Goal: Task Accomplishment & Management: Complete application form

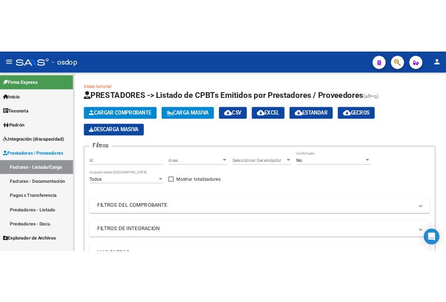
scroll to position [14, 0]
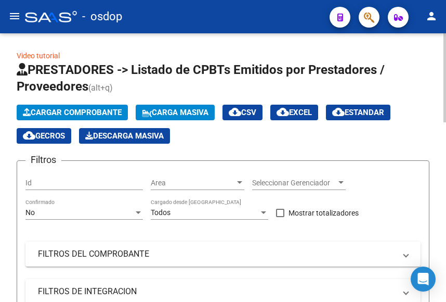
click at [88, 112] on span "Cargar Comprobante" at bounding box center [72, 112] width 99 height 9
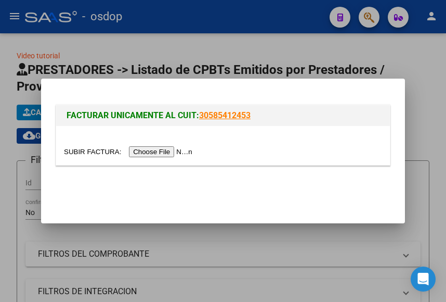
click at [165, 155] on input "file" at bounding box center [130, 151] width 132 height 11
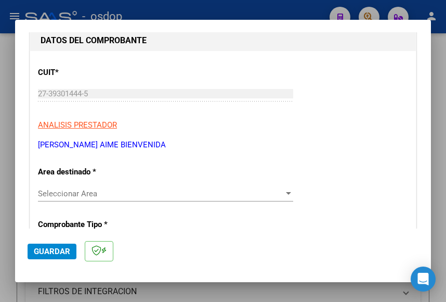
scroll to position [208, 0]
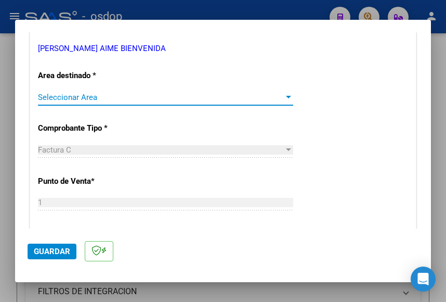
click at [80, 94] on span "Seleccionar Area" at bounding box center [161, 97] width 246 height 9
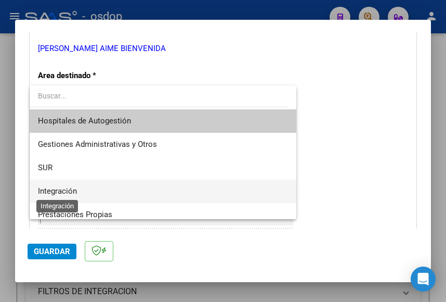
click at [67, 191] on span "Integración" at bounding box center [57, 190] width 39 height 9
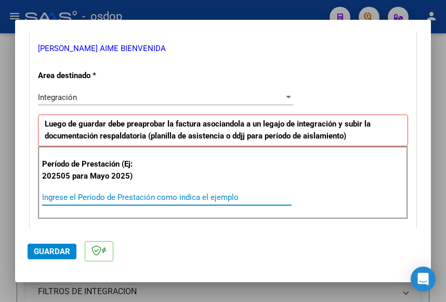
drag, startPoint x: 81, startPoint y: 199, endPoint x: 79, endPoint y: 205, distance: 6.8
click at [81, 199] on input "Ingrese el Período de Prestación como indica el ejemplo" at bounding box center [167, 196] width 250 height 9
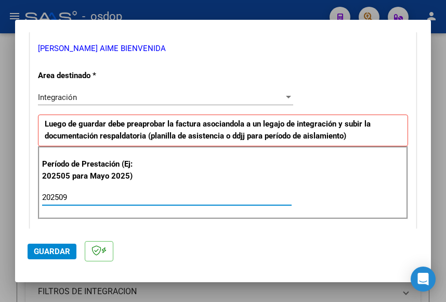
type input "202509"
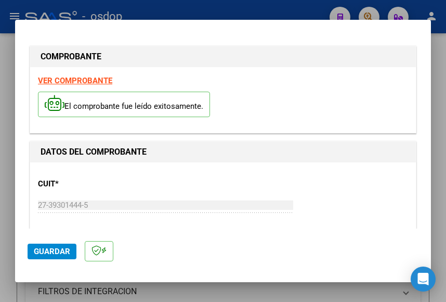
scroll to position [0, 0]
click at [89, 79] on strong "VER COMPROBANTE" at bounding box center [75, 80] width 74 height 9
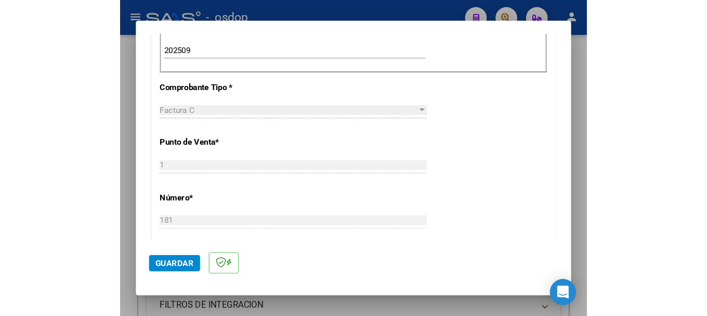
scroll to position [260, 0]
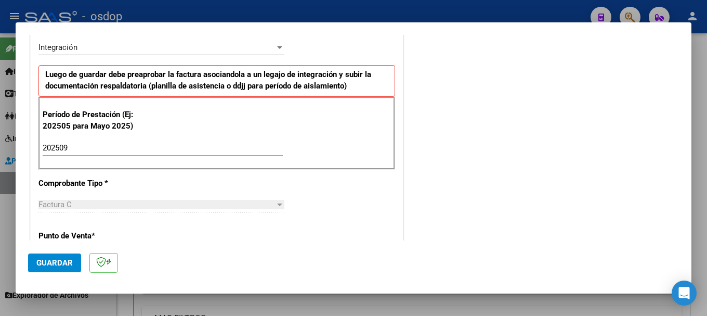
click at [64, 265] on span "Guardar" at bounding box center [54, 262] width 36 height 9
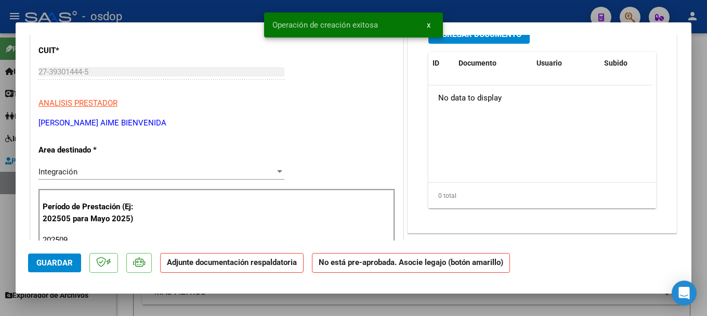
scroll to position [52, 0]
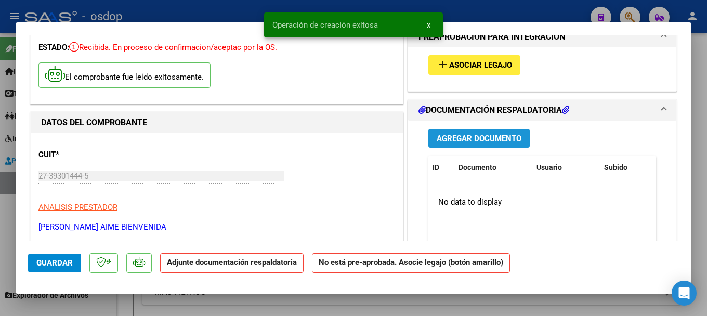
click at [462, 141] on span "Agregar Documento" at bounding box center [479, 138] width 85 height 9
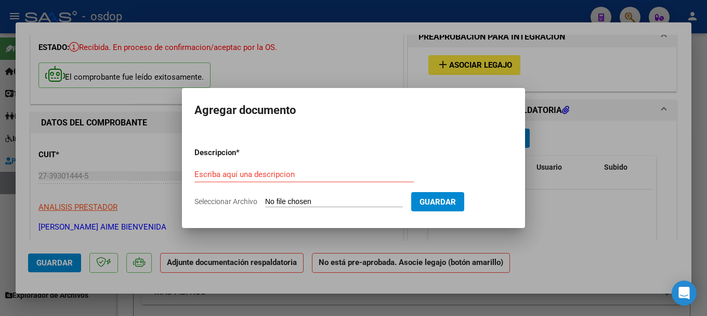
click at [332, 203] on input "Seleccionar Archivo" at bounding box center [334, 202] width 138 height 10
type input "C:\fakepath\PLANILLA DE ASISTENCIA (12).pdf"
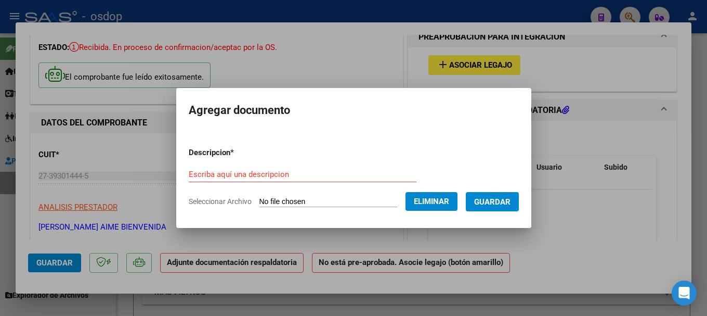
click at [268, 177] on input "Escriba aquí una descripcion" at bounding box center [303, 174] width 228 height 9
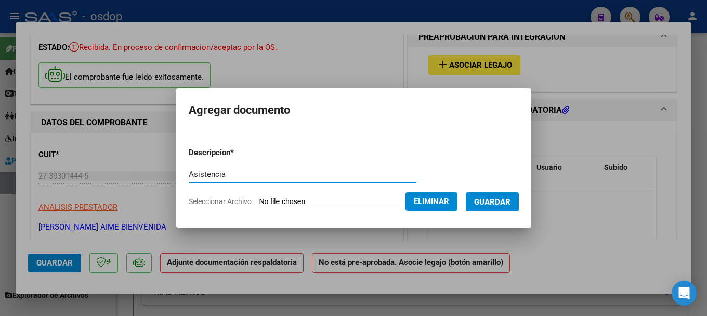
type input "Asistencia"
click at [505, 203] on span "Guardar" at bounding box center [492, 201] width 36 height 9
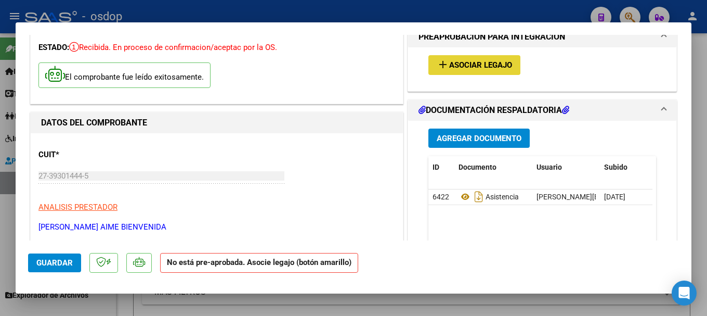
click at [458, 64] on span "Asociar Legajo" at bounding box center [480, 65] width 63 height 9
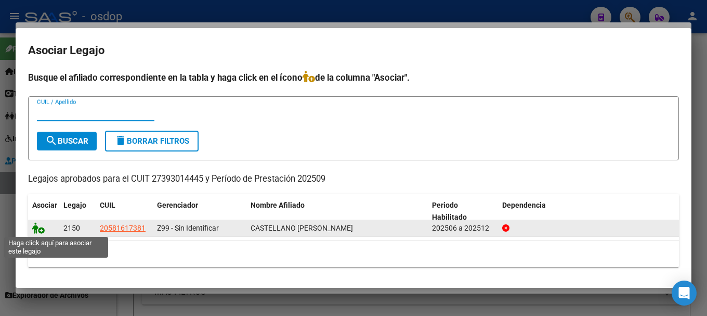
click at [36, 227] on icon at bounding box center [38, 227] width 12 height 11
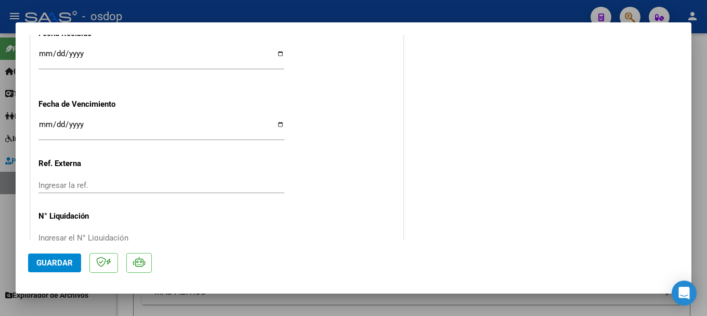
scroll to position [785, 0]
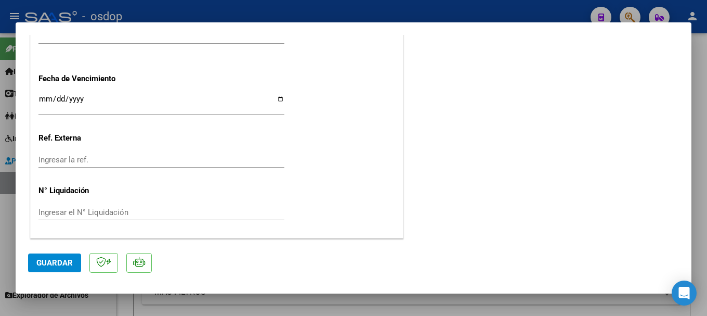
click at [60, 262] on span "Guardar" at bounding box center [54, 262] width 36 height 9
drag, startPoint x: 272, startPoint y: 27, endPoint x: 382, endPoint y: 31, distance: 110.9
drag, startPoint x: 60, startPoint y: 261, endPoint x: 113, endPoint y: 230, distance: 61.1
click at [60, 262] on span "Guardar" at bounding box center [54, 262] width 36 height 9
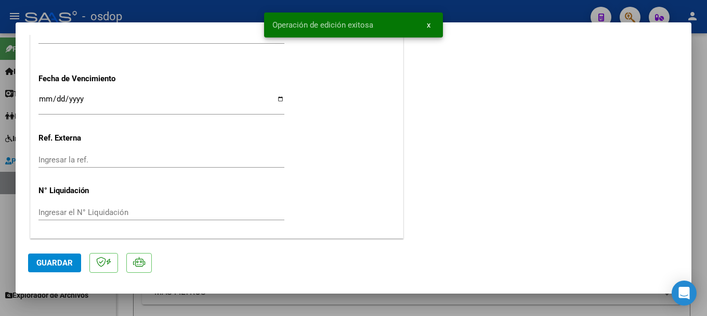
drag, startPoint x: 269, startPoint y: 23, endPoint x: 373, endPoint y: 25, distance: 104.1
click at [373, 25] on snack-bar-container "Operación de edición exitosa x" at bounding box center [353, 24] width 179 height 25
copy span "Operación de edición exitosa"
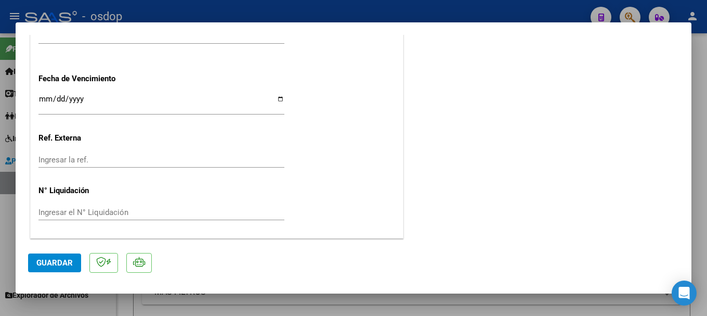
type input "$ 0,00"
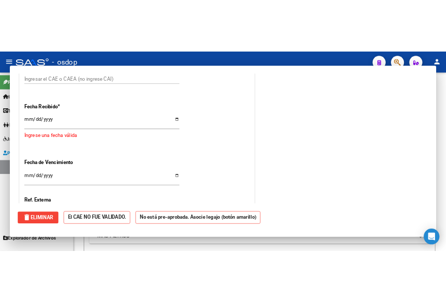
scroll to position [864, 0]
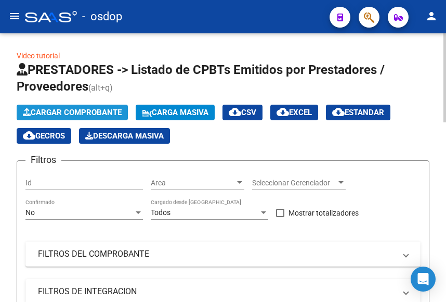
click at [75, 109] on span "Cargar Comprobante" at bounding box center [72, 112] width 99 height 9
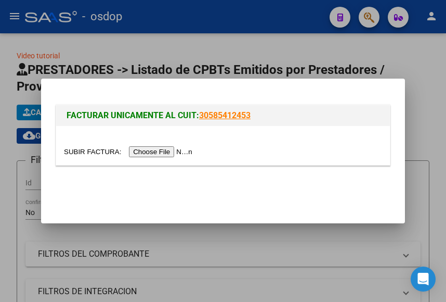
click at [153, 150] on input "file" at bounding box center [130, 151] width 132 height 11
click at [159, 155] on input "file" at bounding box center [130, 151] width 132 height 11
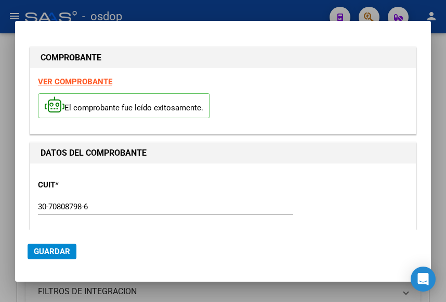
type input "6675"
type input "$ 475.830,36"
type input "[DATE]"
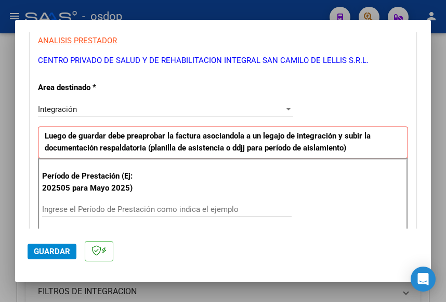
scroll to position [266, 0]
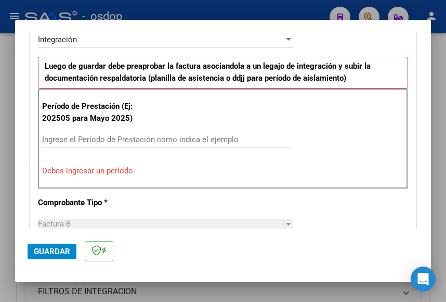
click at [92, 136] on input "Ingrese el Período de Prestación como indica el ejemplo" at bounding box center [167, 139] width 250 height 9
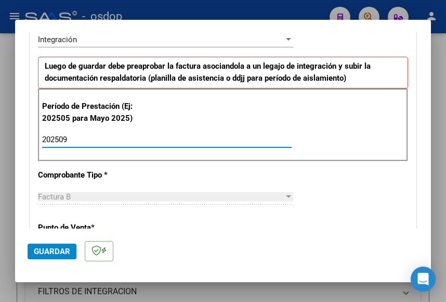
type input "202509"
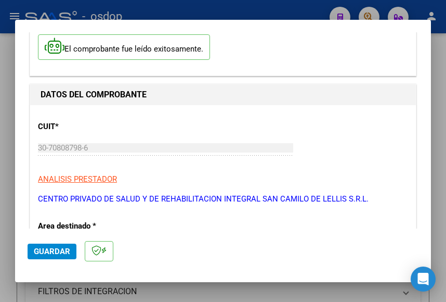
scroll to position [0, 0]
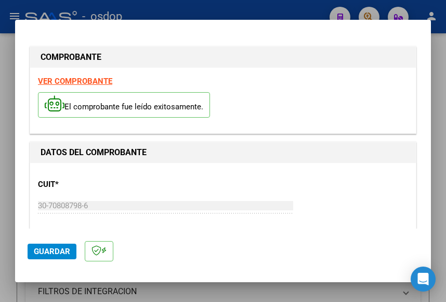
click at [74, 78] on strong "VER COMPROBANTE" at bounding box center [75, 80] width 74 height 9
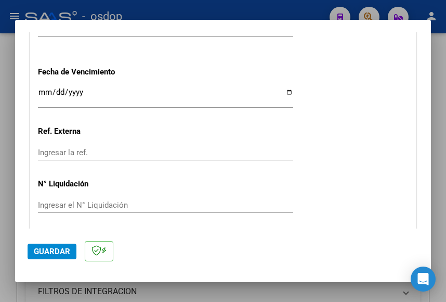
scroll to position [810, 0]
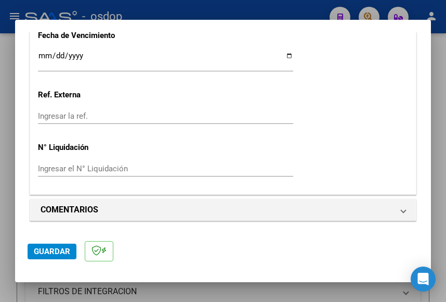
click at [53, 249] on span "Guardar" at bounding box center [52, 251] width 36 height 9
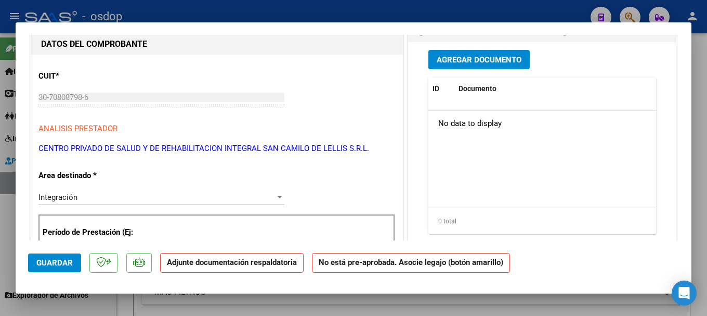
scroll to position [0, 0]
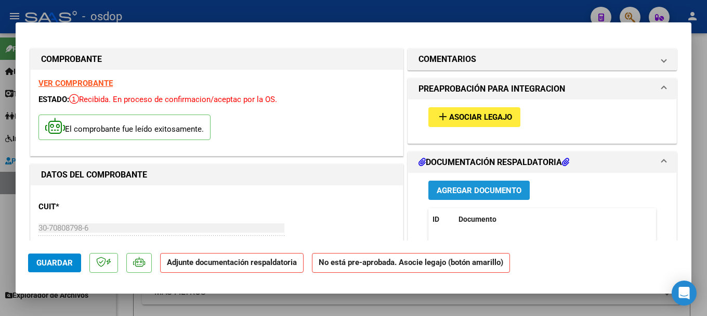
click at [473, 187] on span "Agregar Documento" at bounding box center [479, 190] width 85 height 9
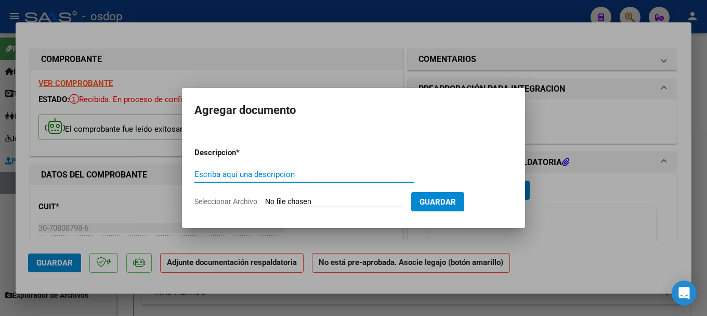
click at [308, 204] on input "Seleccionar Archivo" at bounding box center [334, 202] width 138 height 10
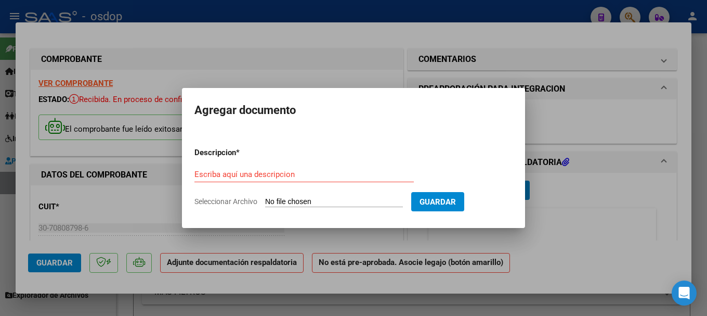
type input "C:\fakepath\[PERSON_NAME] ASIST INTEG.pdf"
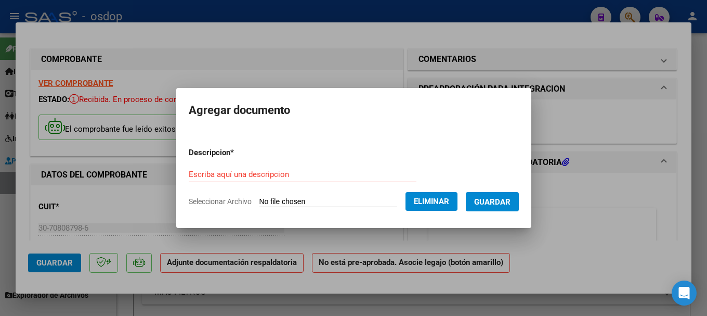
click at [268, 177] on input "Escriba aquí una descripcion" at bounding box center [303, 174] width 228 height 9
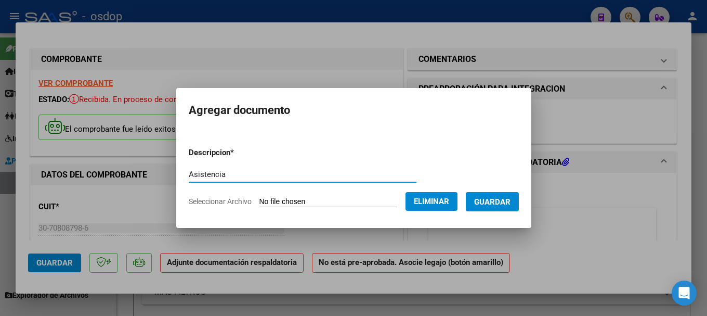
type input "Asistencia"
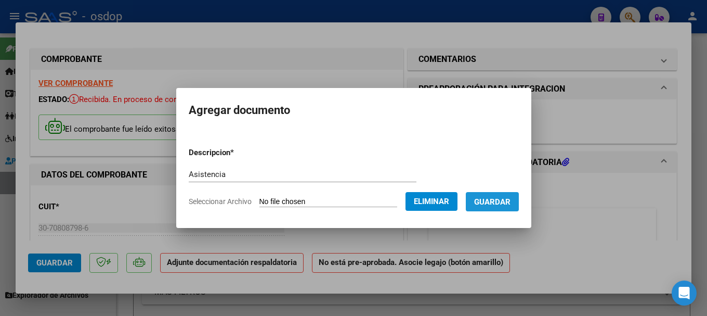
click at [511, 199] on span "Guardar" at bounding box center [492, 201] width 36 height 9
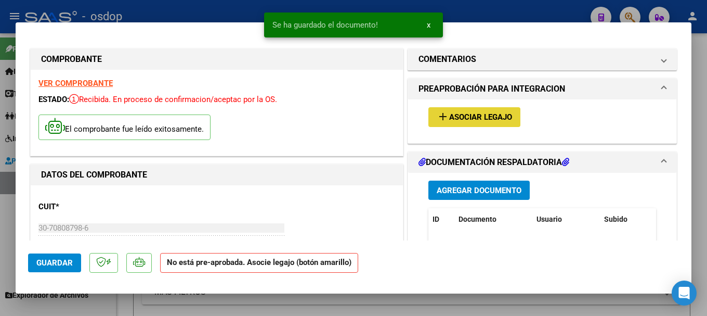
click at [458, 116] on span "Asociar Legajo" at bounding box center [480, 117] width 63 height 9
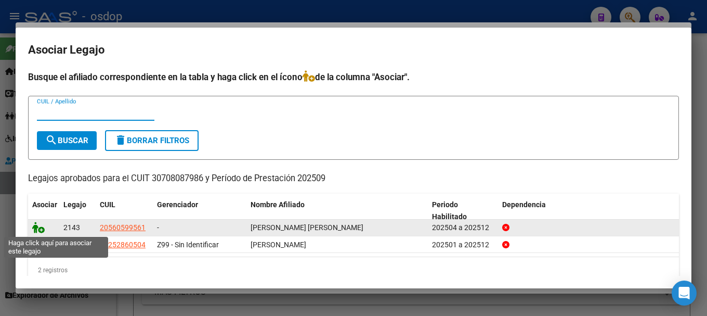
click at [35, 226] on icon at bounding box center [38, 227] width 12 height 11
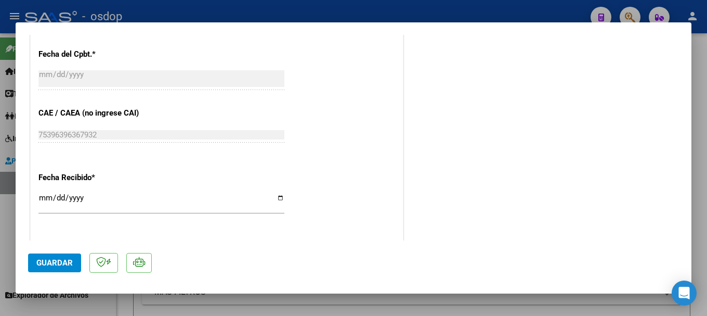
scroll to position [624, 0]
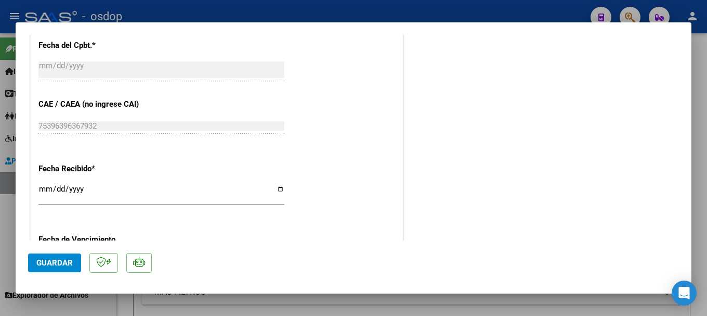
click at [69, 265] on span "Guardar" at bounding box center [54, 262] width 36 height 9
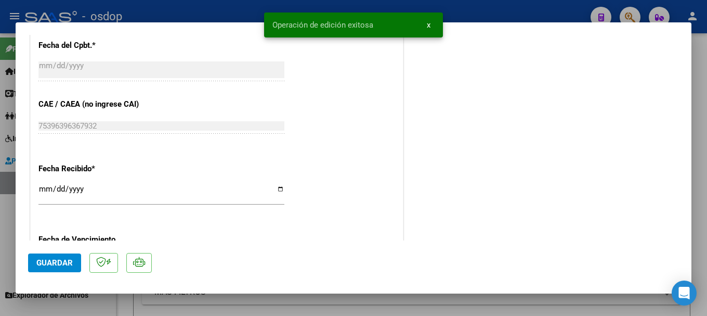
drag, startPoint x: 272, startPoint y: 20, endPoint x: 372, endPoint y: 19, distance: 99.9
click at [372, 19] on snack-bar-container "Operación de edición exitosa x" at bounding box center [353, 24] width 179 height 25
copy span "Operación de edición exitosa"
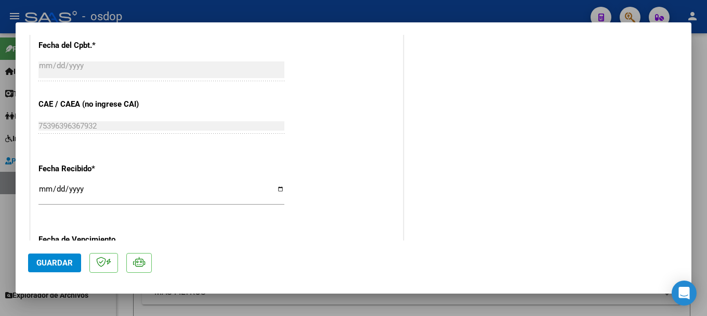
type input "$ 0,00"
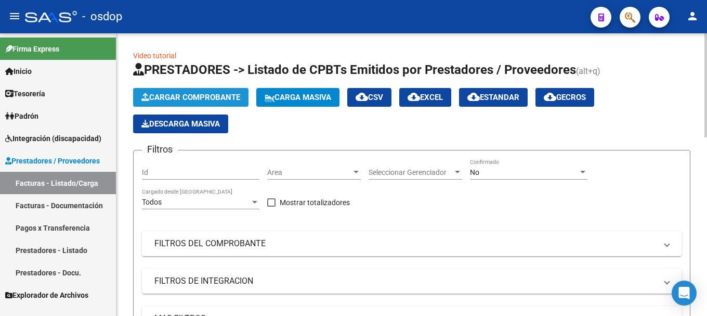
click at [210, 95] on span "Cargar Comprobante" at bounding box center [190, 97] width 99 height 9
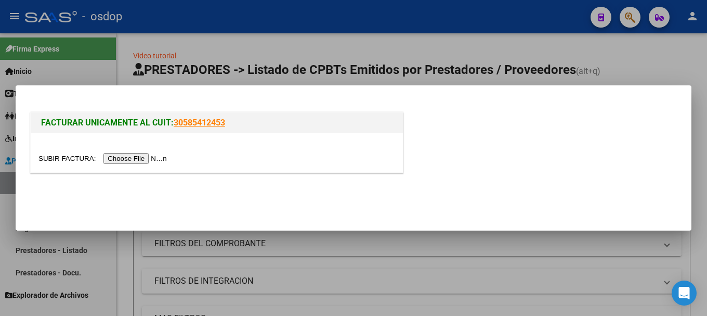
click at [147, 161] on input "file" at bounding box center [104, 158] width 132 height 11
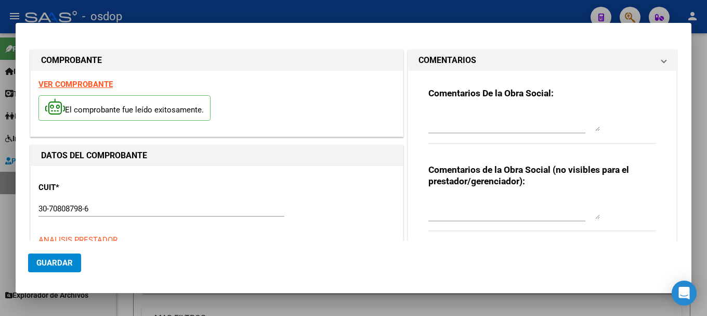
click at [88, 130] on div "VER COMPROBANTE El comprobante fue leído exitosamente." at bounding box center [217, 104] width 372 height 66
type input "11972"
type input "$ 435.376,56"
type input "[DATE]"
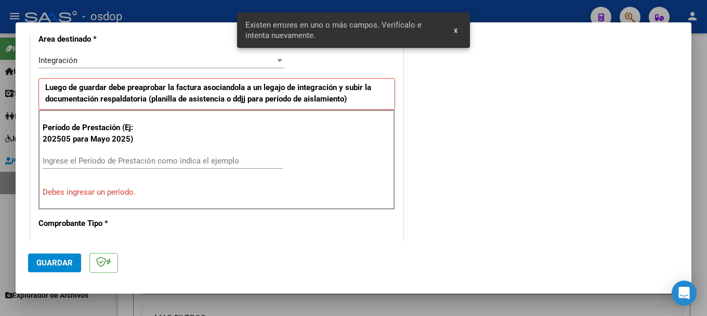
scroll to position [260, 0]
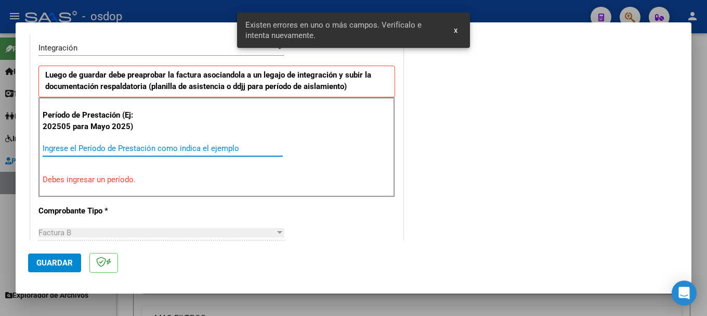
click at [88, 149] on input "Ingrese el Período de Prestación como indica el ejemplo" at bounding box center [163, 148] width 240 height 9
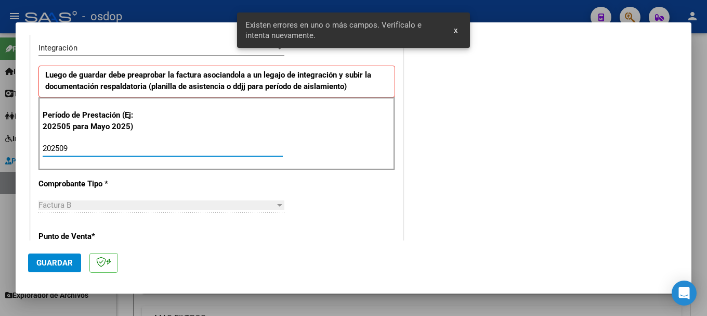
type input "202509"
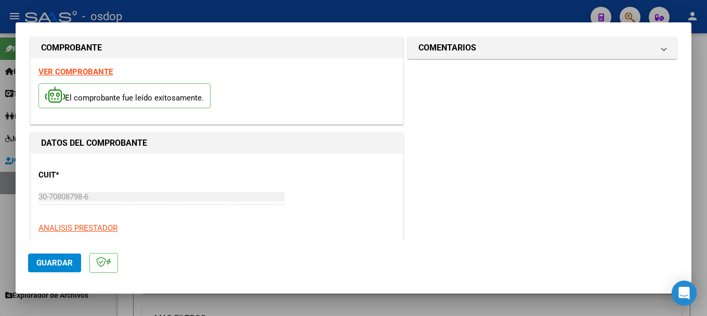
scroll to position [0, 0]
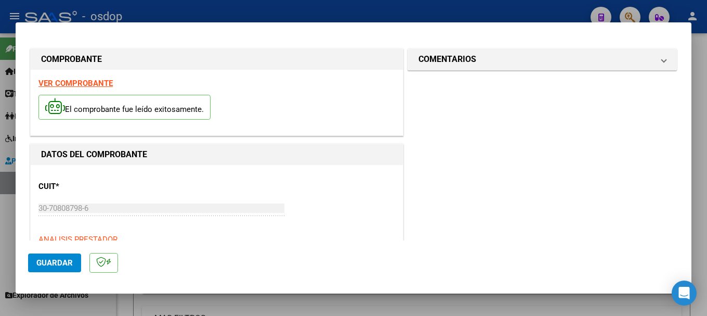
click at [76, 86] on strong "VER COMPROBANTE" at bounding box center [75, 83] width 74 height 9
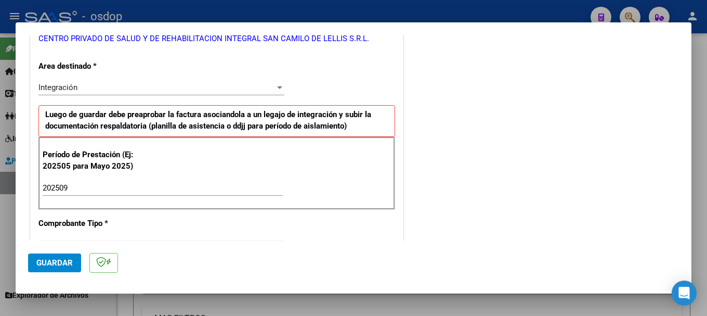
scroll to position [208, 0]
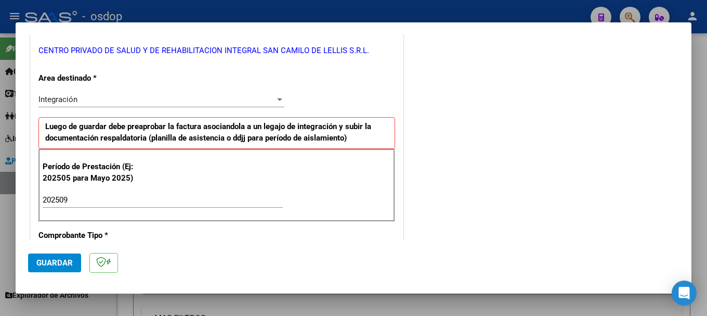
click at [51, 264] on span "Guardar" at bounding box center [54, 262] width 36 height 9
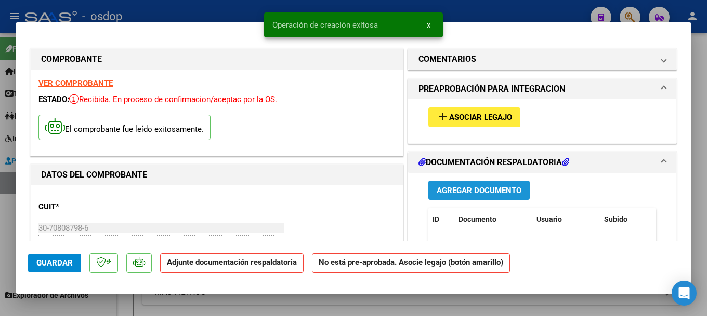
click at [481, 187] on span "Agregar Documento" at bounding box center [479, 190] width 85 height 9
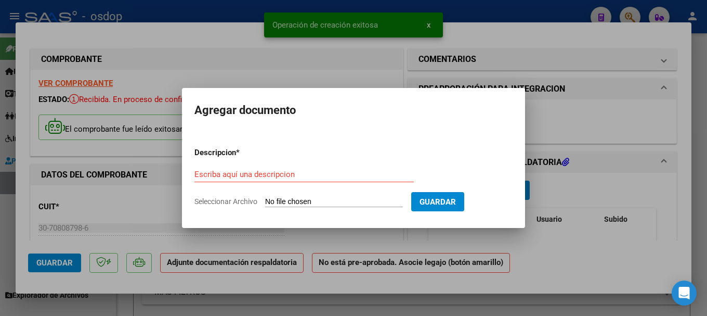
click at [302, 202] on input "Seleccionar Archivo" at bounding box center [334, 202] width 138 height 10
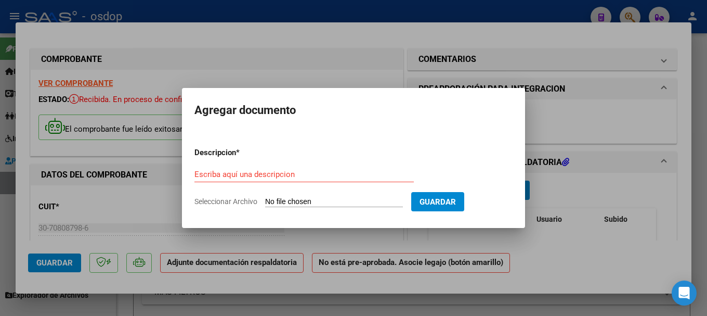
type input "C:\fakepath\[PERSON_NAME] ASIST REHAB.pdf"
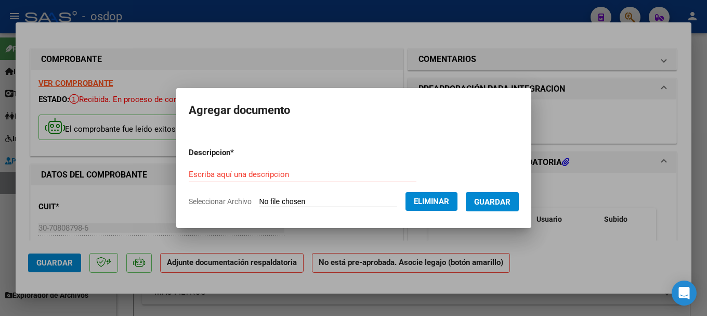
click at [229, 171] on input "Escriba aquí una descripcion" at bounding box center [303, 174] width 228 height 9
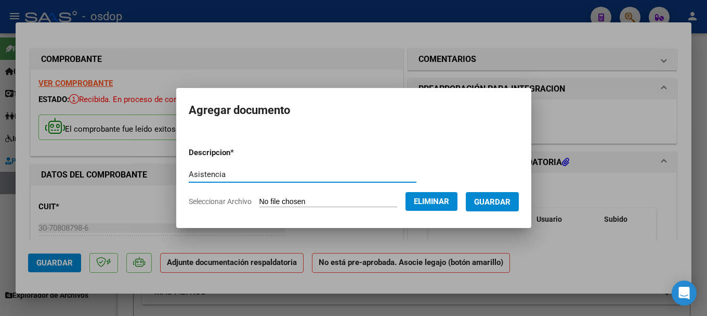
type input "Asistencia"
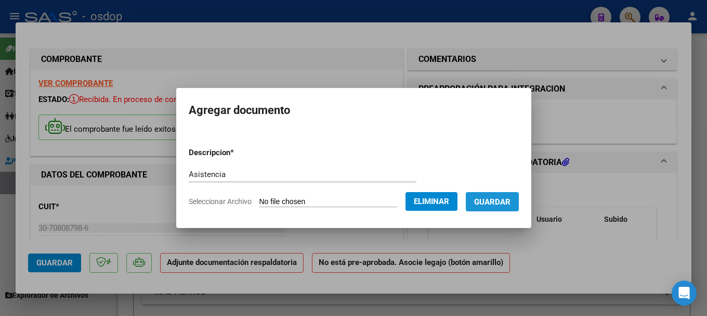
click at [503, 203] on span "Guardar" at bounding box center [492, 201] width 36 height 9
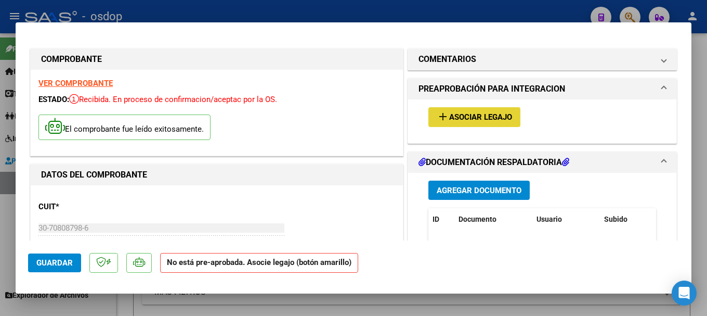
click at [468, 119] on span "Asociar Legajo" at bounding box center [480, 117] width 63 height 9
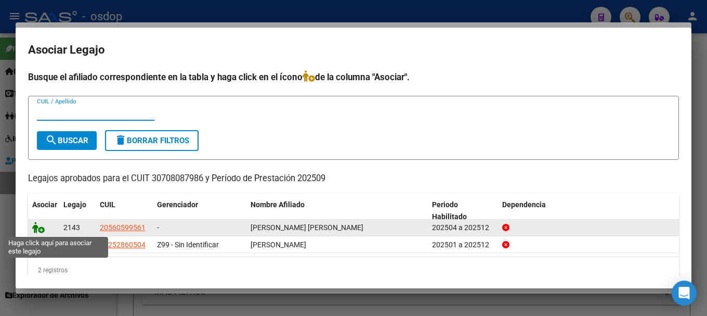
click at [36, 226] on icon at bounding box center [38, 227] width 12 height 11
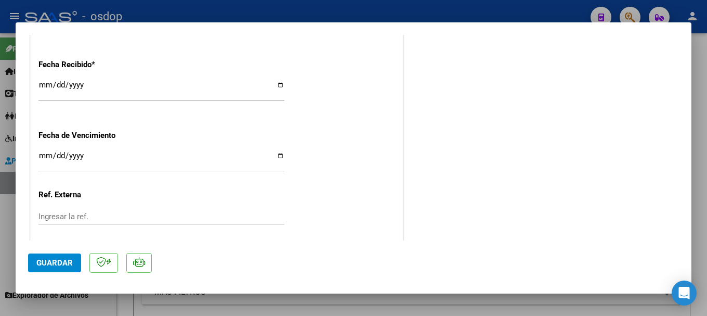
scroll to position [785, 0]
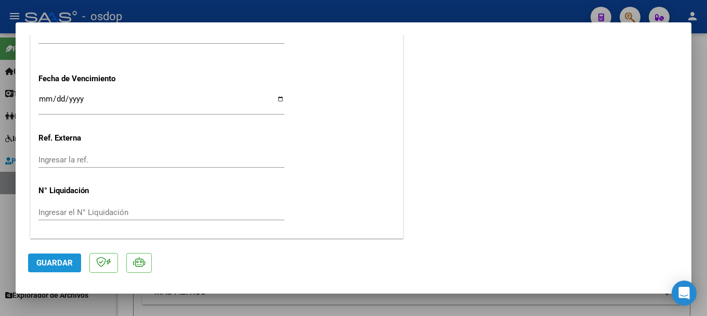
click at [55, 263] on span "Guardar" at bounding box center [54, 262] width 36 height 9
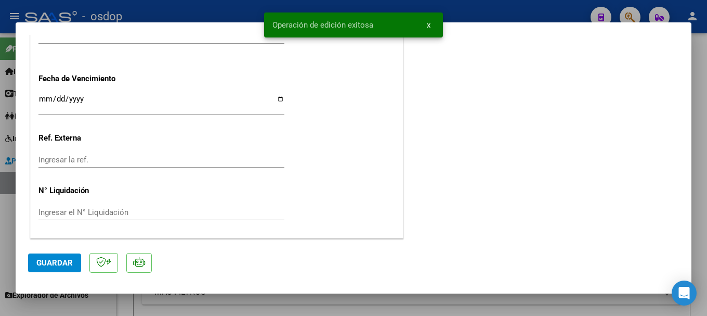
drag, startPoint x: 273, startPoint y: 25, endPoint x: 377, endPoint y: 23, distance: 104.0
click at [378, 23] on simple-snack-bar "Operación de edición exitosa x" at bounding box center [354, 25] width 162 height 10
copy span "Operación de edición exitosa"
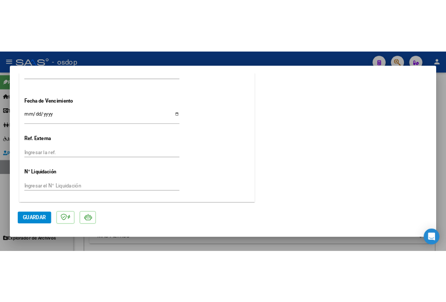
scroll to position [0, 0]
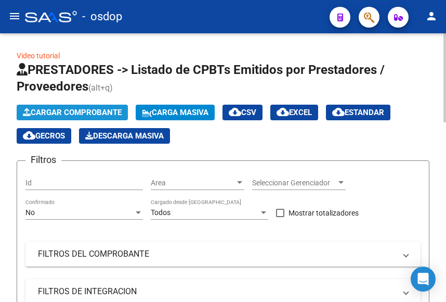
click at [76, 111] on span "Cargar Comprobante" at bounding box center [72, 112] width 99 height 9
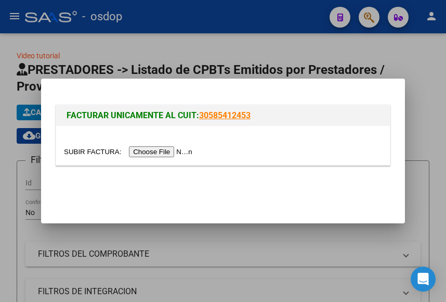
click at [169, 151] on input "file" at bounding box center [130, 151] width 132 height 11
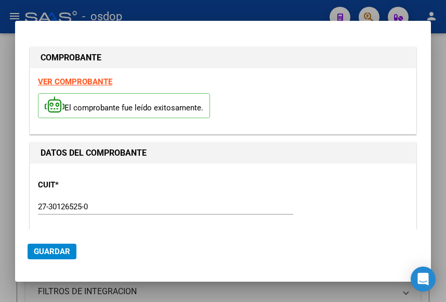
click at [107, 121] on div "El comprobante fue leído exitosamente." at bounding box center [223, 107] width 370 height 38
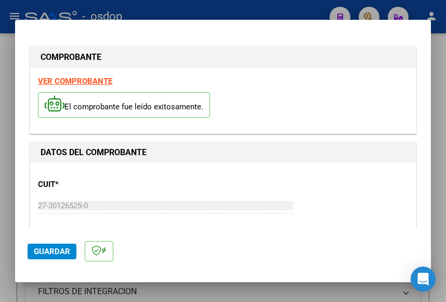
click at [82, 80] on strong "VER COMPROBANTE" at bounding box center [75, 80] width 74 height 9
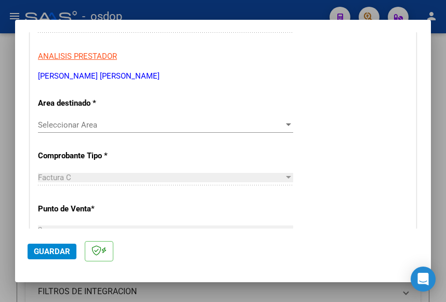
scroll to position [208, 0]
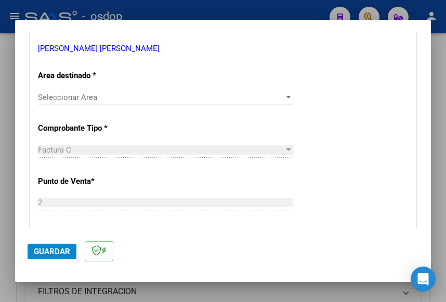
click at [66, 89] on div "Seleccionar Area Seleccionar Area" at bounding box center [165, 97] width 255 height 16
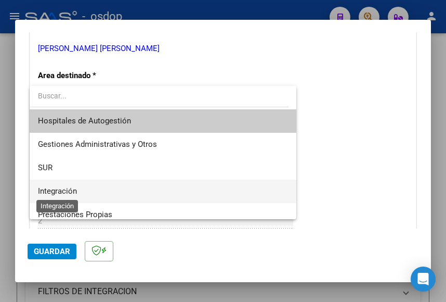
click at [63, 190] on span "Integración" at bounding box center [57, 190] width 39 height 9
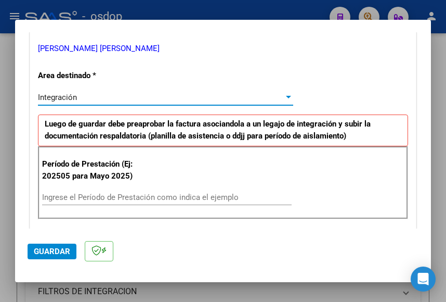
scroll to position [260, 0]
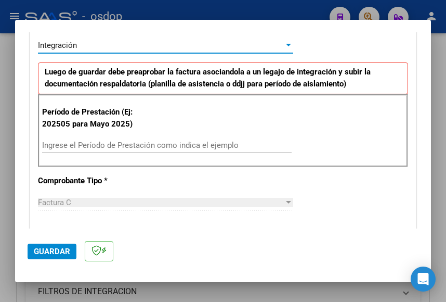
click at [94, 146] on input "Ingrese el Período de Prestación como indica el ejemplo" at bounding box center [167, 144] width 250 height 9
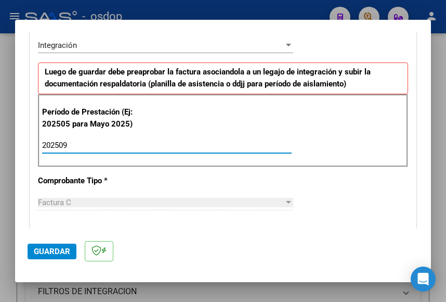
type input "202509"
click at [171, 160] on div "202509 Ingrese el Período de Prestación como indica el ejemplo" at bounding box center [167, 149] width 250 height 25
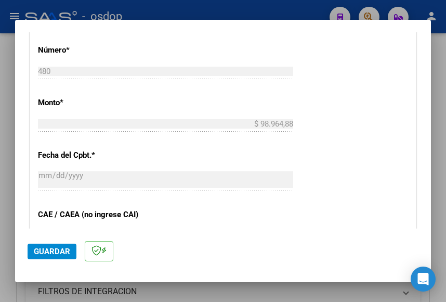
scroll to position [676, 0]
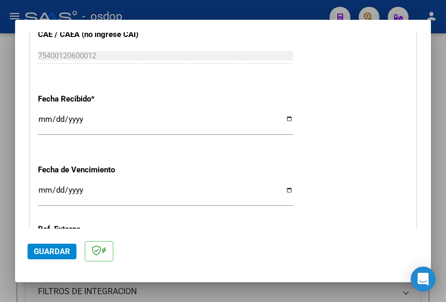
click at [49, 253] on span "Guardar" at bounding box center [52, 251] width 36 height 9
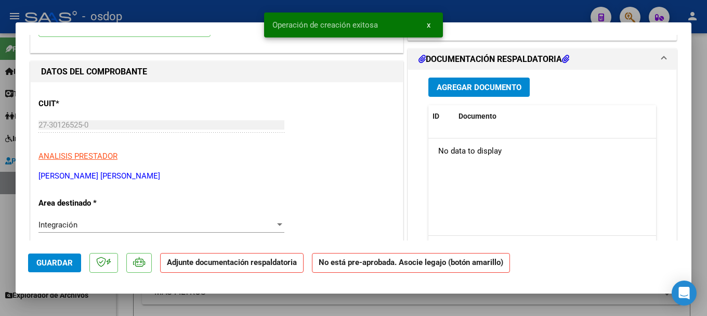
scroll to position [52, 0]
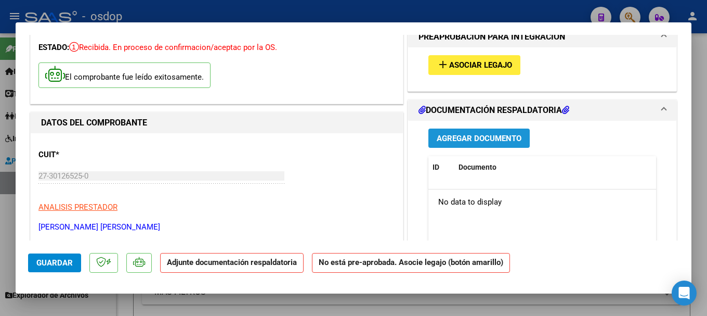
click at [464, 137] on span "Agregar Documento" at bounding box center [479, 138] width 85 height 9
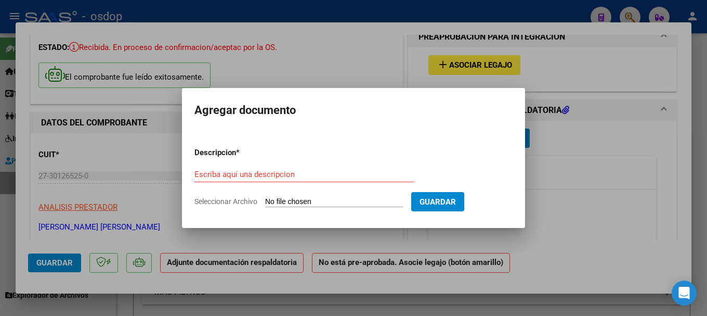
click at [309, 202] on input "Seleccionar Archivo" at bounding box center [334, 202] width 138 height 10
type input "C:\fakepath\ASISTENCIA.pdf"
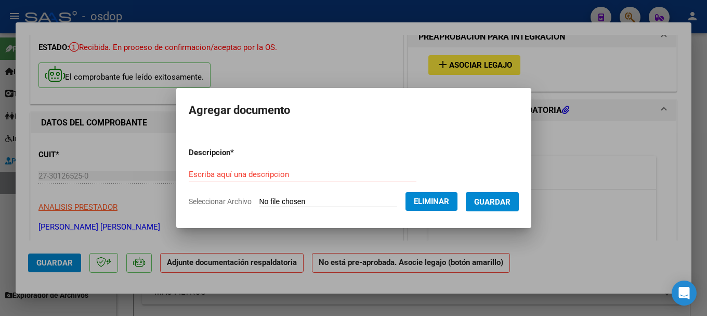
click at [236, 176] on input "Escriba aquí una descripcion" at bounding box center [303, 174] width 228 height 9
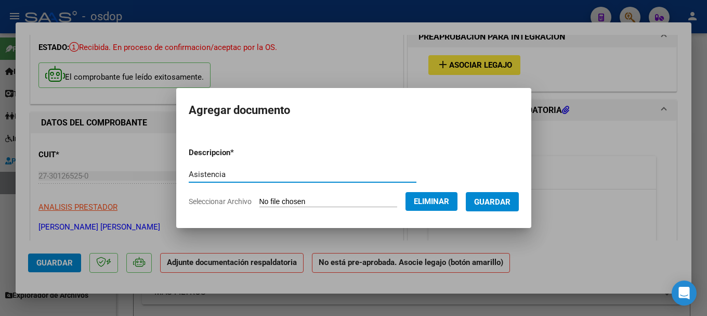
type input "Asistencia"
click at [496, 200] on span "Guardar" at bounding box center [492, 201] width 36 height 9
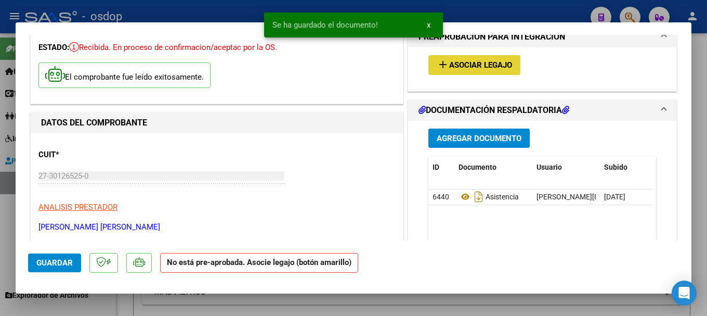
click at [472, 63] on span "Asociar Legajo" at bounding box center [480, 65] width 63 height 9
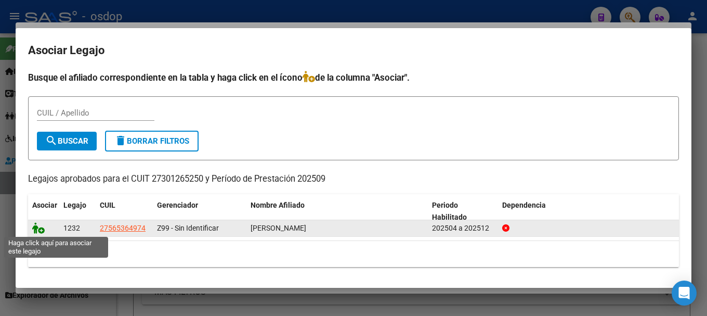
click at [35, 226] on icon at bounding box center [38, 227] width 12 height 11
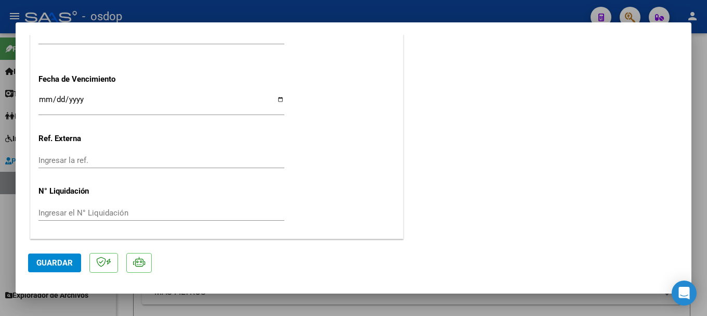
scroll to position [785, 0]
click at [54, 259] on span "Guardar" at bounding box center [54, 262] width 36 height 9
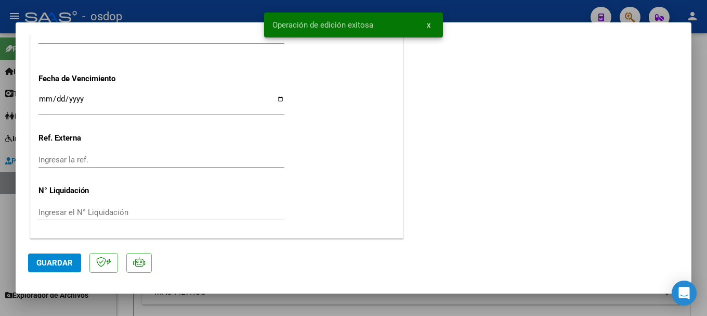
drag, startPoint x: 282, startPoint y: 22, endPoint x: 377, endPoint y: 25, distance: 94.7
click at [377, 25] on simple-snack-bar "Operación de edición exitosa x" at bounding box center [354, 25] width 162 height 10
copy span "Operación de edición exitosa"
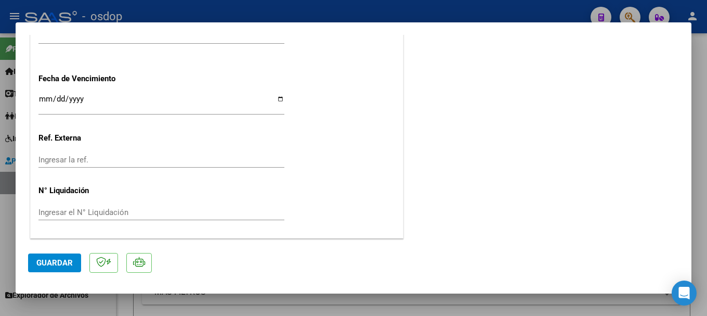
type input "$ 0,00"
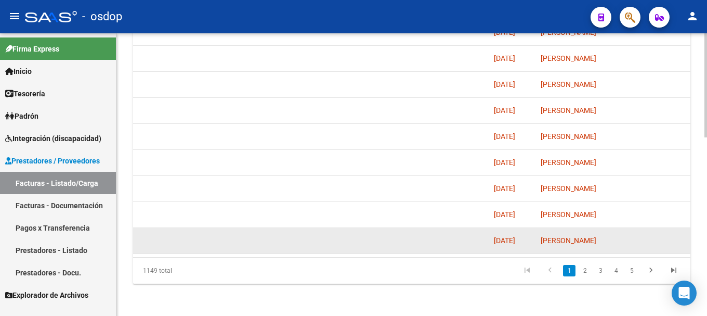
scroll to position [483, 0]
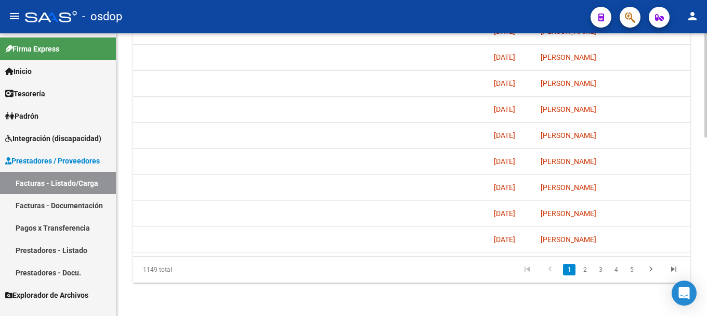
click at [552, 269] on icon "go to previous page" at bounding box center [551, 270] width 14 height 12
click at [587, 265] on link "2" at bounding box center [585, 269] width 12 height 11
click at [570, 274] on link "1" at bounding box center [569, 269] width 12 height 11
click at [550, 272] on icon "go to previous page" at bounding box center [551, 270] width 14 height 12
click at [235, 248] on datatable-body "243618 Integración [PERSON_NAME] [PERSON_NAME] 27402046967 Factura C: 1 - 432 $…" at bounding box center [412, 122] width 558 height 268
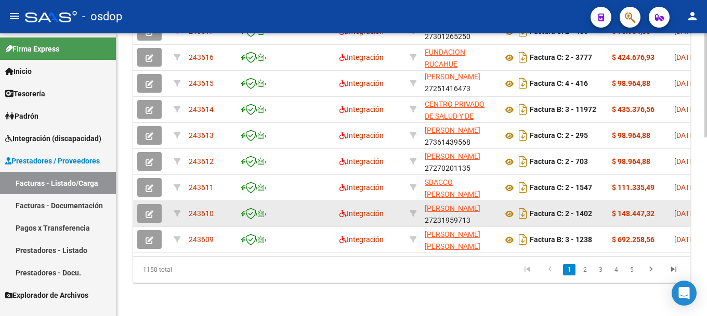
scroll to position [379, 0]
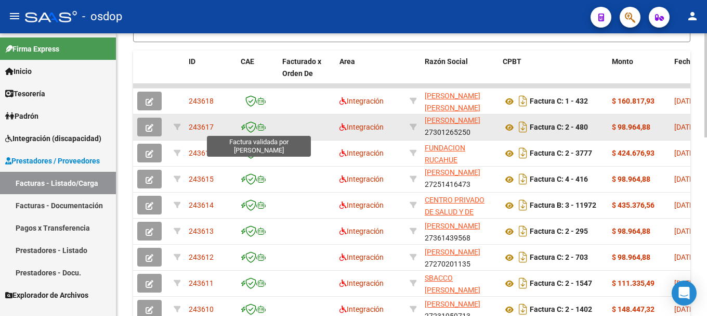
click at [253, 130] on icon at bounding box center [251, 126] width 11 height 11
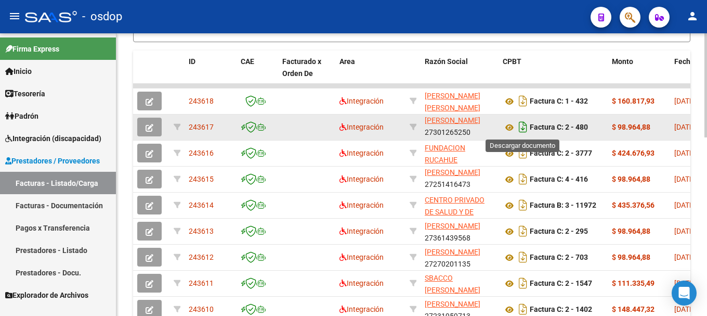
click at [522, 125] on icon "Descargar documento" at bounding box center [524, 127] width 14 height 17
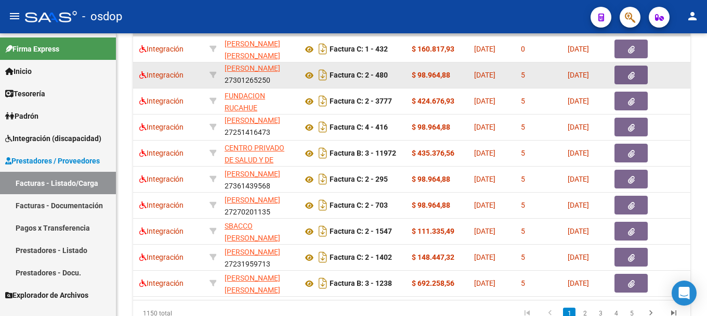
scroll to position [0, 203]
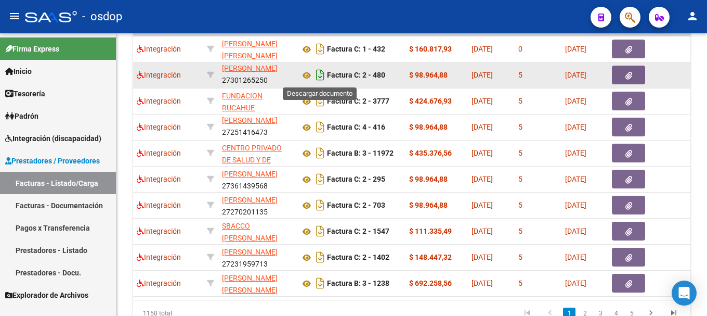
click at [321, 74] on icon "Descargar documento" at bounding box center [321, 75] width 14 height 17
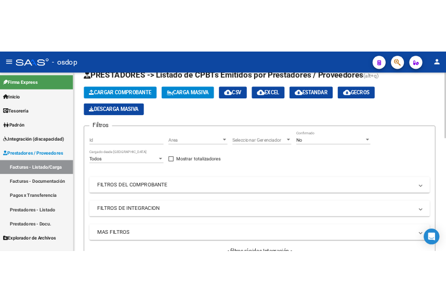
scroll to position [0, 0]
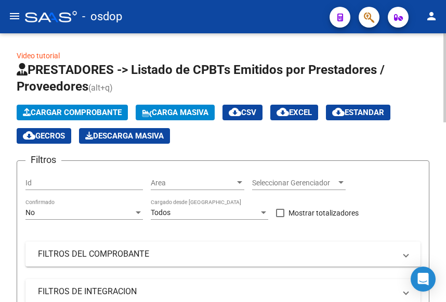
click at [76, 111] on span "Cargar Comprobante" at bounding box center [72, 112] width 99 height 9
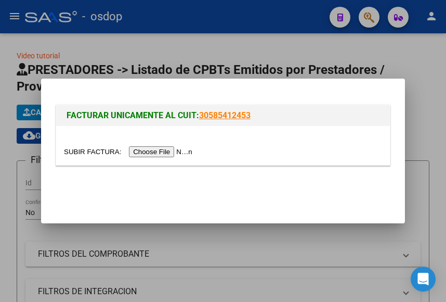
click at [172, 153] on input "file" at bounding box center [130, 151] width 132 height 11
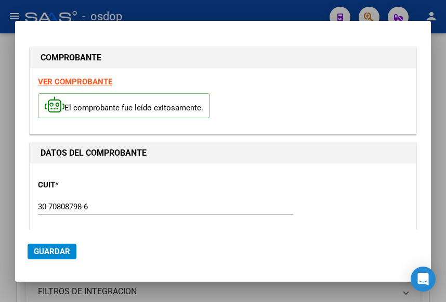
type input "11971"
type input "$ 435.376,56"
type input "[DATE]"
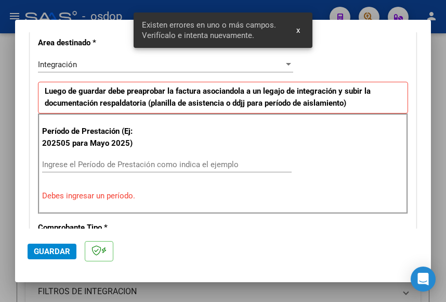
scroll to position [264, 0]
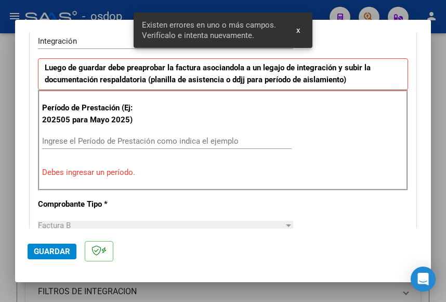
click at [60, 139] on input "Ingrese el Período de Prestación como indica el ejemplo" at bounding box center [167, 140] width 250 height 9
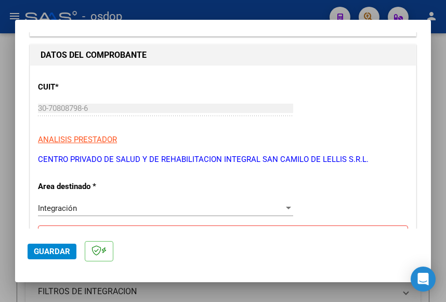
scroll to position [4, 0]
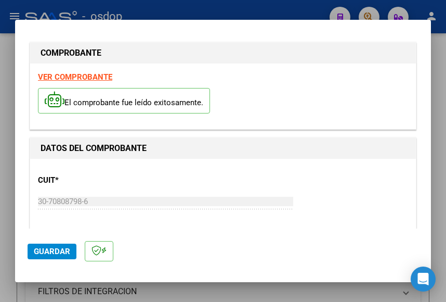
type input "202509"
click at [84, 76] on strong "VER COMPROBANTE" at bounding box center [75, 76] width 74 height 9
click at [59, 249] on span "Guardar" at bounding box center [52, 251] width 36 height 9
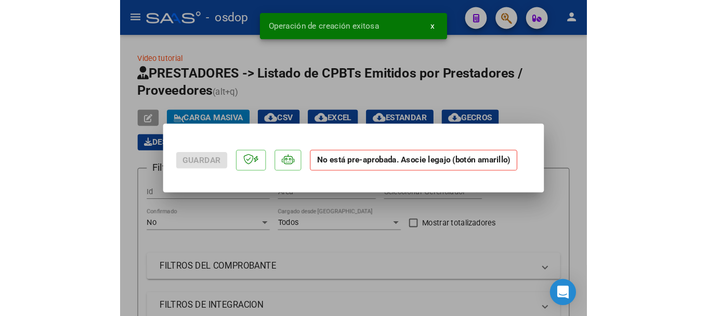
scroll to position [0, 0]
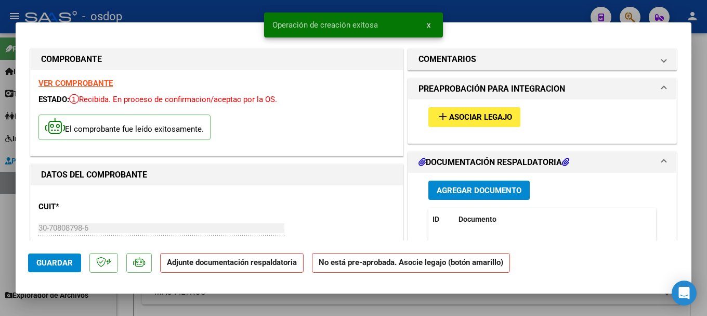
click at [470, 186] on span "Agregar Documento" at bounding box center [479, 190] width 85 height 9
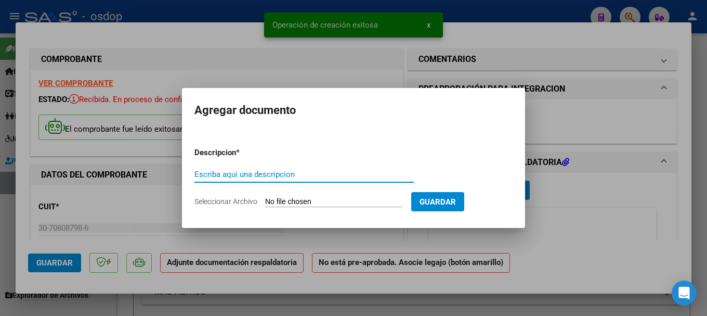
click at [319, 202] on input "Seleccionar Archivo" at bounding box center [334, 202] width 138 height 10
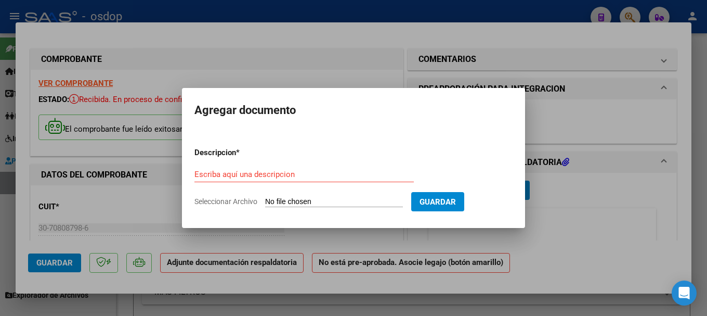
type input "C:\fakepath\FRACCAROLLI PLANILLA ASISY.pdf"
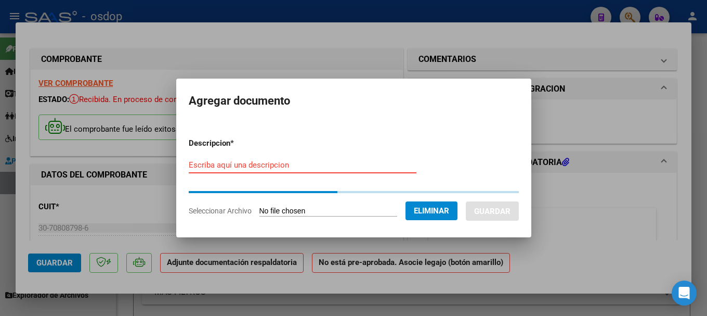
drag, startPoint x: 199, startPoint y: 164, endPoint x: 299, endPoint y: 179, distance: 100.9
click at [199, 164] on input "Escriba aquí una descripcion" at bounding box center [303, 164] width 228 height 9
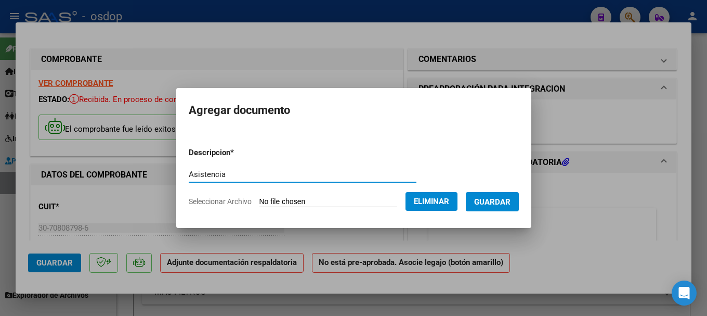
type input "Asistencia"
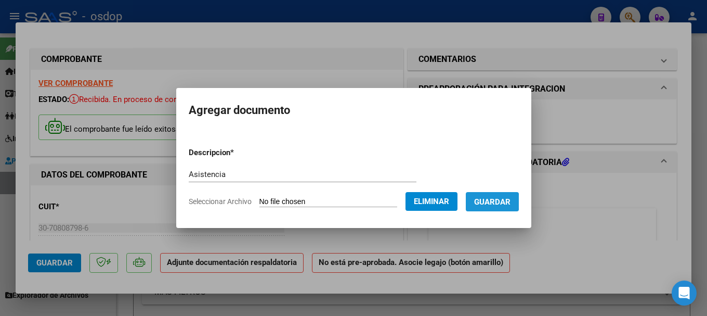
click at [495, 202] on span "Guardar" at bounding box center [492, 201] width 36 height 9
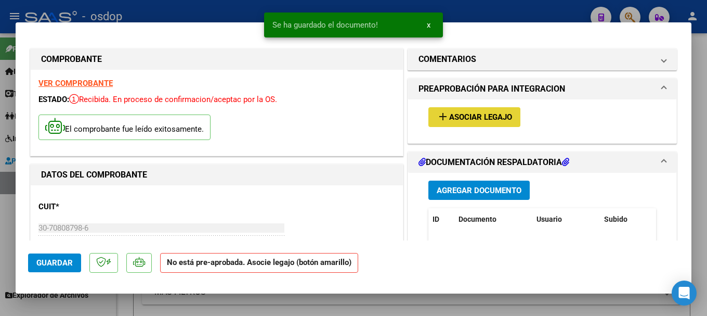
click at [464, 115] on span "Asociar Legajo" at bounding box center [480, 117] width 63 height 9
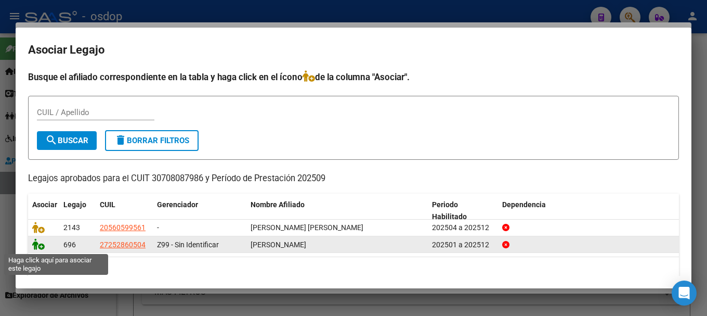
click at [34, 246] on icon at bounding box center [38, 243] width 12 height 11
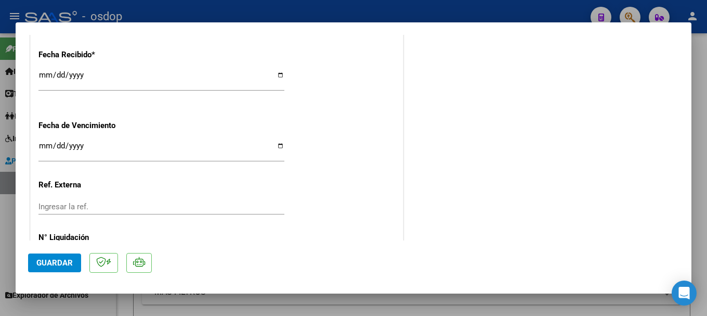
scroll to position [785, 0]
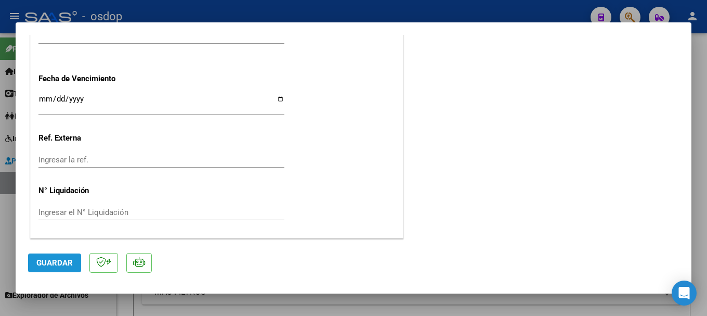
click at [62, 263] on span "Guardar" at bounding box center [54, 262] width 36 height 9
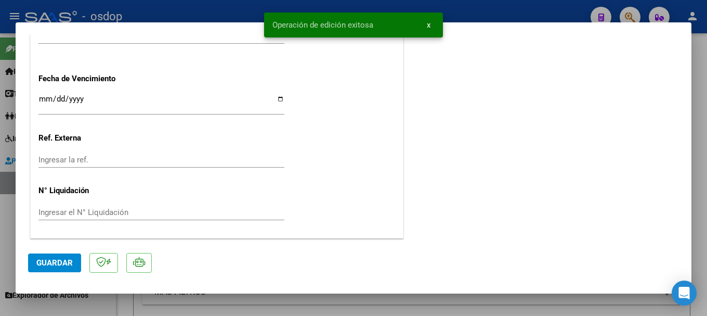
drag, startPoint x: 273, startPoint y: 23, endPoint x: 371, endPoint y: 25, distance: 97.8
click at [374, 19] on snack-bar-container "Operación de edición exitosa x" at bounding box center [353, 24] width 179 height 25
copy span "Operación de edición exitosa"
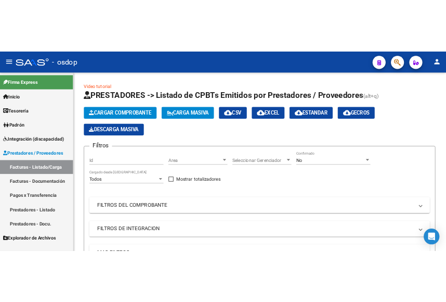
scroll to position [2, 0]
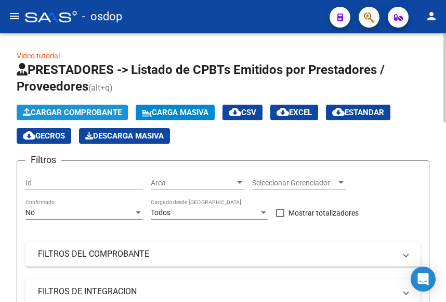
click at [91, 112] on span "Cargar Comprobante" at bounding box center [72, 112] width 99 height 9
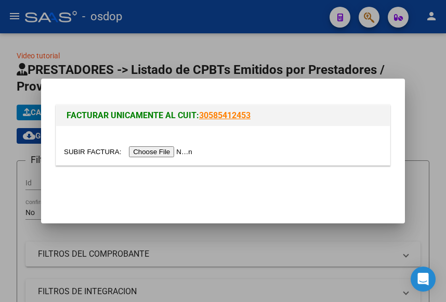
click at [172, 151] on input "file" at bounding box center [130, 151] width 132 height 11
click at [142, 151] on input "file" at bounding box center [130, 151] width 132 height 11
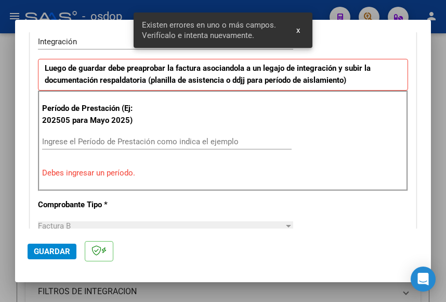
scroll to position [264, 0]
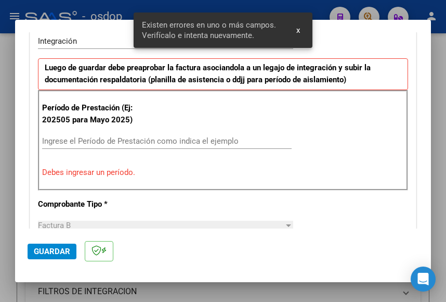
click at [81, 141] on input "Ingrese el Período de Prestación como indica el ejemplo" at bounding box center [167, 140] width 250 height 9
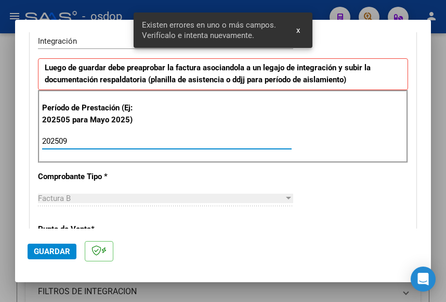
type input "202509"
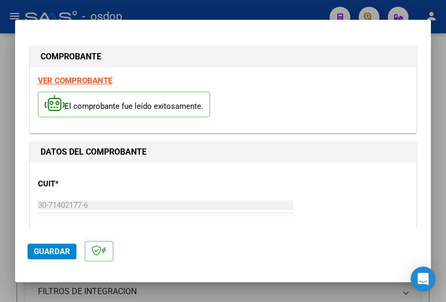
scroll to position [0, 0]
click at [86, 82] on strong "VER COMPROBANTE" at bounding box center [75, 80] width 74 height 9
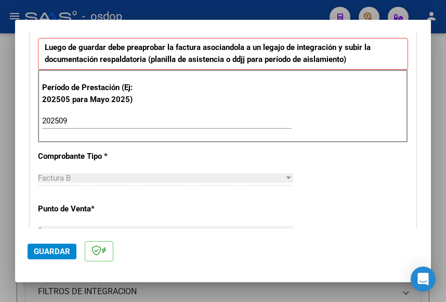
scroll to position [290, 0]
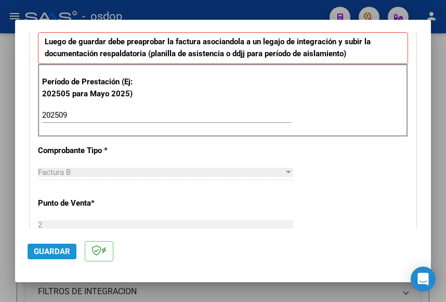
click at [55, 252] on span "Guardar" at bounding box center [52, 251] width 36 height 9
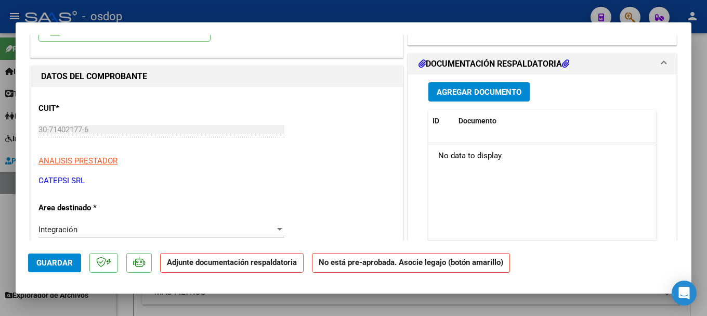
scroll to position [52, 0]
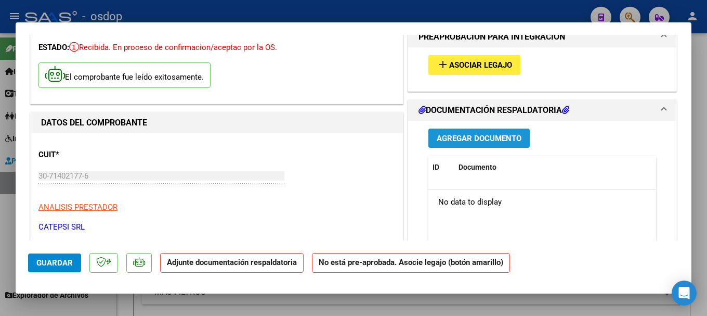
click at [475, 139] on span "Agregar Documento" at bounding box center [479, 138] width 85 height 9
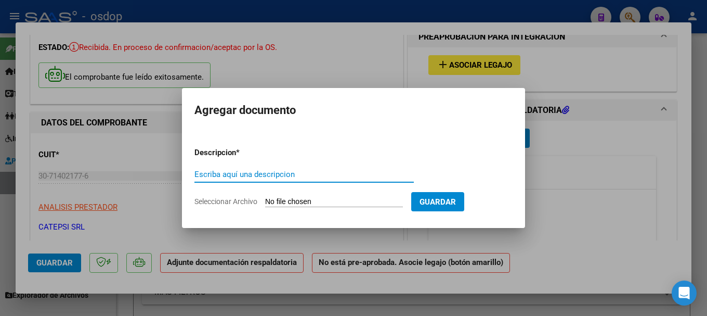
click at [309, 202] on input "Seleccionar Archivo" at bounding box center [334, 202] width 138 height 10
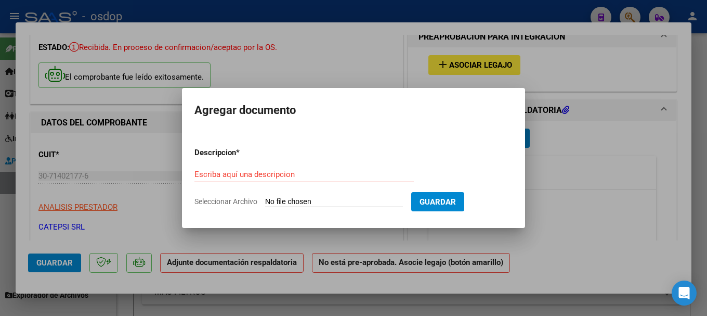
type input "C:\fakepath\SCANN PLANILLA FONO [PERSON_NAME] SANTIAGO.pdf"
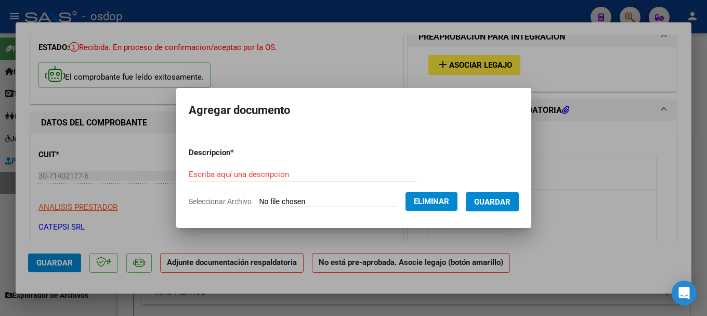
click at [247, 177] on input "Escriba aquí una descripcion" at bounding box center [303, 174] width 228 height 9
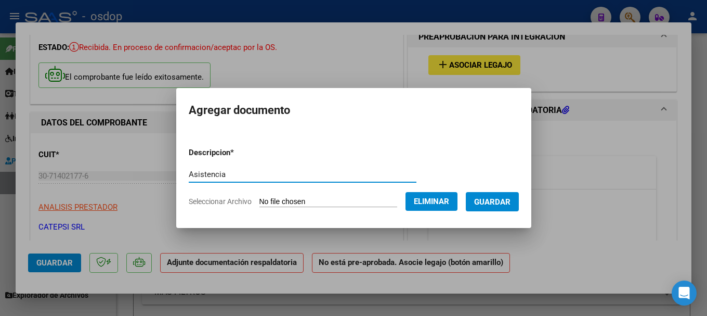
type input "Asistencia"
click at [309, 176] on input "Asistencia" at bounding box center [303, 174] width 228 height 9
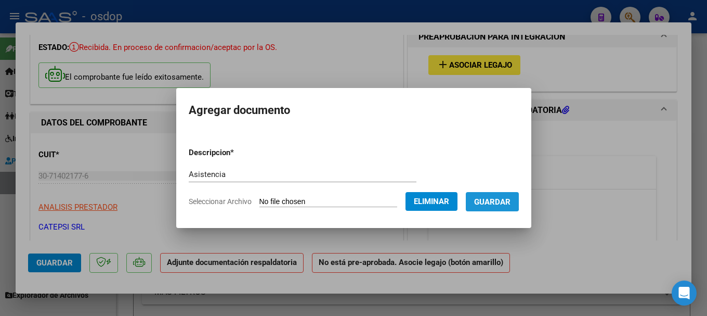
click at [503, 200] on span "Guardar" at bounding box center [492, 201] width 36 height 9
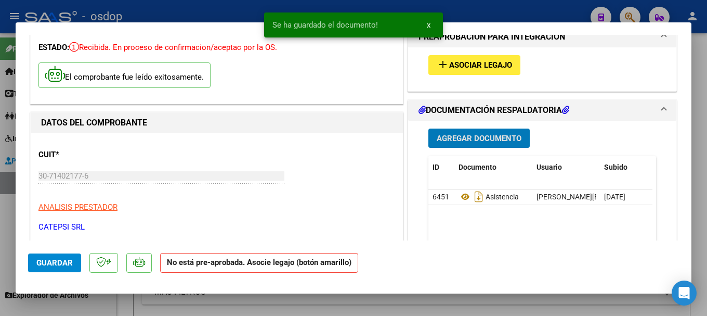
click at [483, 135] on span "Agregar Documento" at bounding box center [479, 138] width 85 height 9
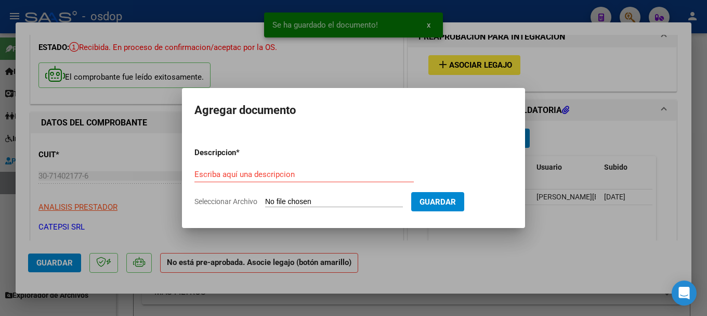
click at [315, 204] on input "Seleccionar Archivo" at bounding box center [334, 202] width 138 height 10
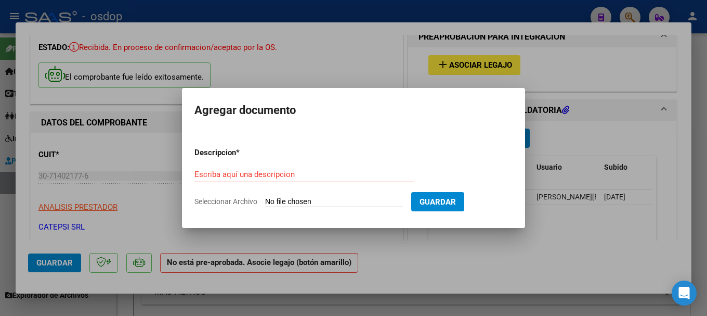
type input "C:\fakepath\SCANN PLANILLA KINE [PERSON_NAME] SANTIAGO.pdf"
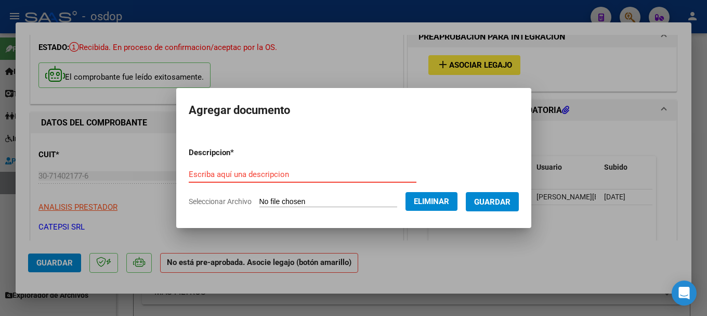
click at [245, 170] on input "Escriba aquí una descripcion" at bounding box center [303, 174] width 228 height 9
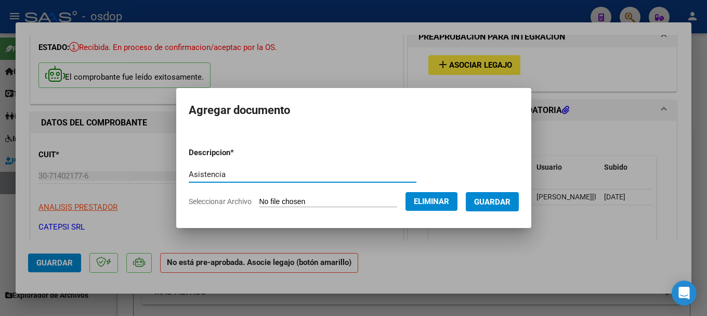
type input "Asistencia"
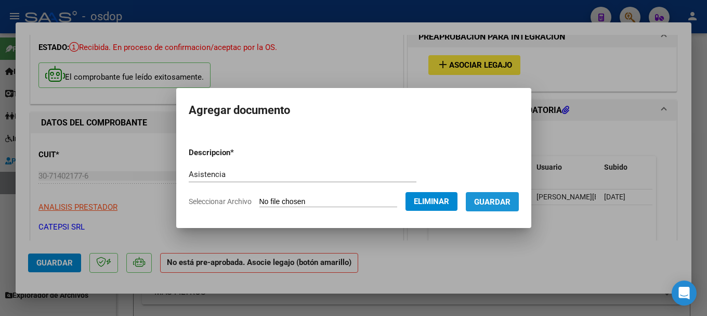
click at [509, 203] on span "Guardar" at bounding box center [492, 201] width 36 height 9
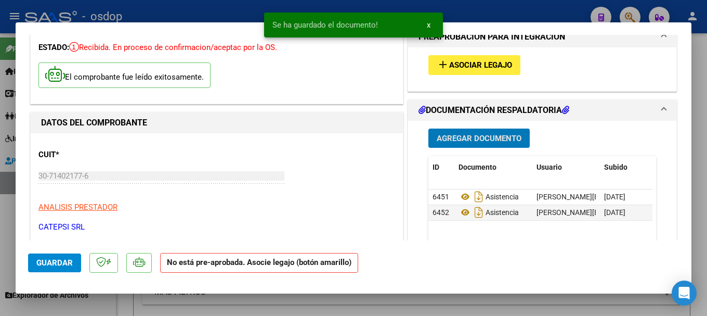
click at [492, 138] on span "Agregar Documento" at bounding box center [479, 138] width 85 height 9
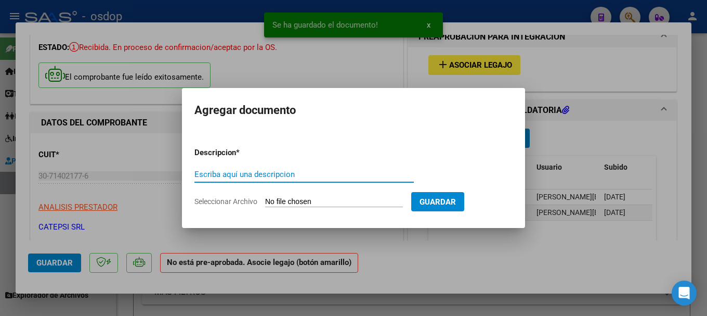
click at [306, 199] on input "Seleccionar Archivo" at bounding box center [334, 202] width 138 height 10
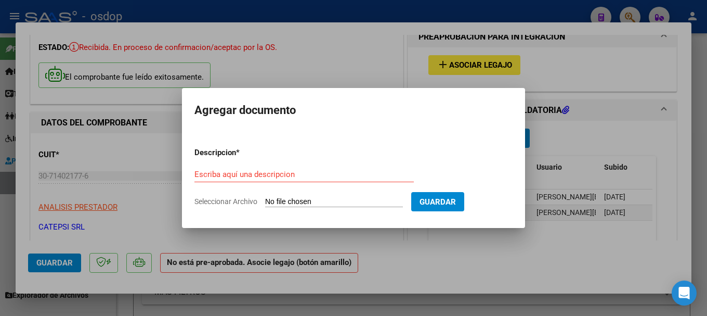
type input "C:\fakepath\SCANN PLANILLA PSI [PERSON_NAME] SANTIAGO.pdf"
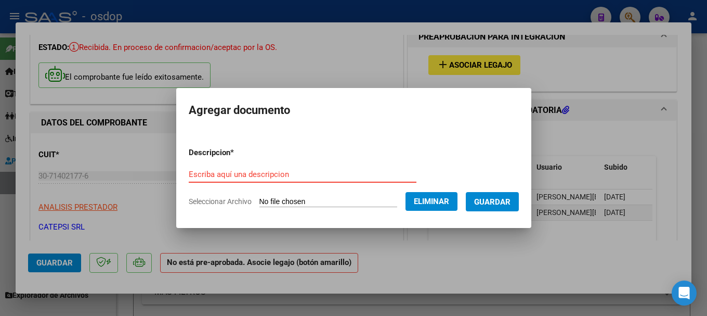
click at [301, 175] on input "Escriba aquí una descripcion" at bounding box center [303, 174] width 228 height 9
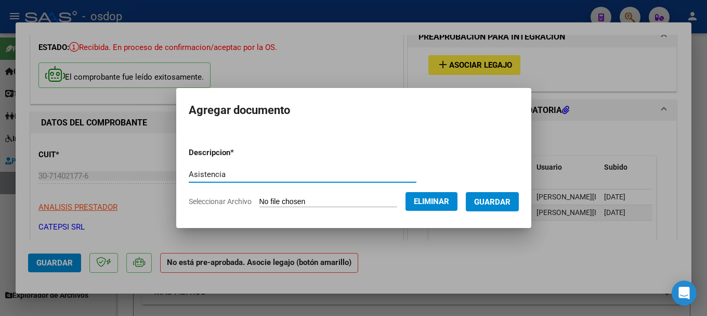
type input "Asistencia"
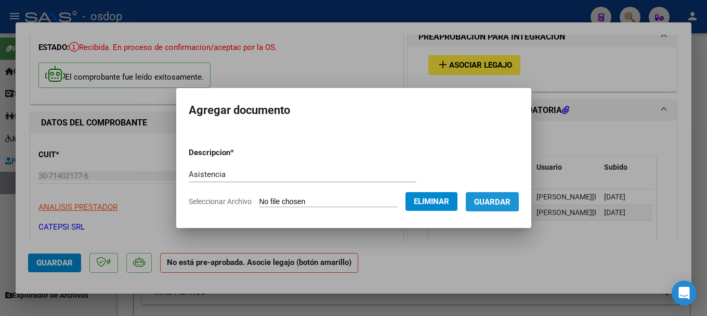
click at [487, 199] on span "Guardar" at bounding box center [492, 201] width 36 height 9
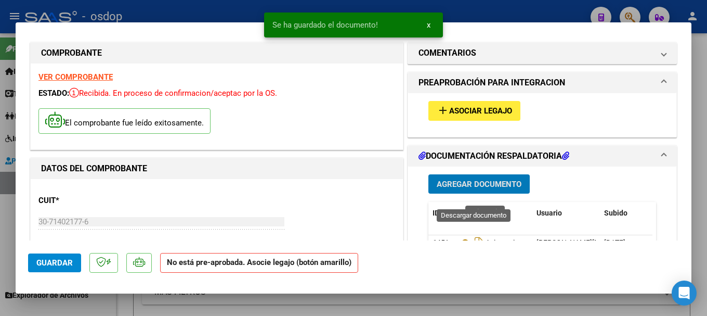
scroll to position [0, 0]
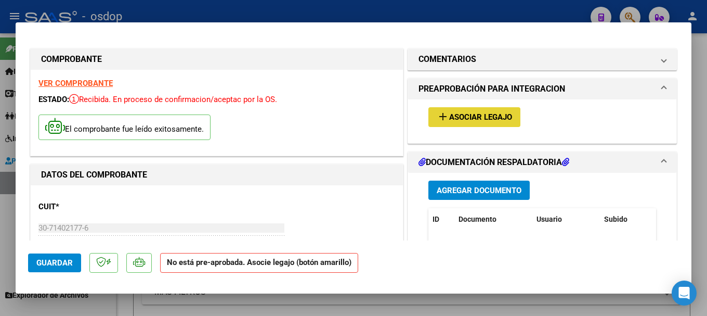
click at [459, 116] on span "Asociar Legajo" at bounding box center [480, 117] width 63 height 9
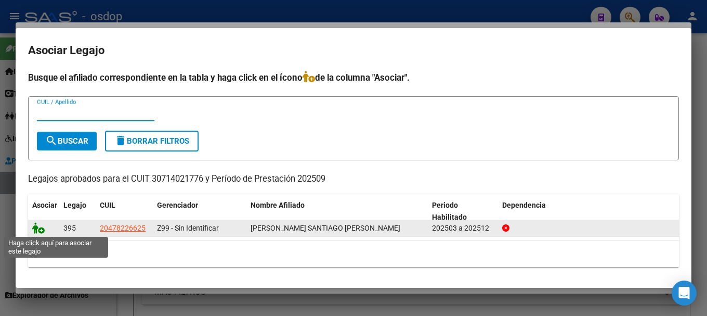
click at [35, 224] on icon at bounding box center [38, 227] width 12 height 11
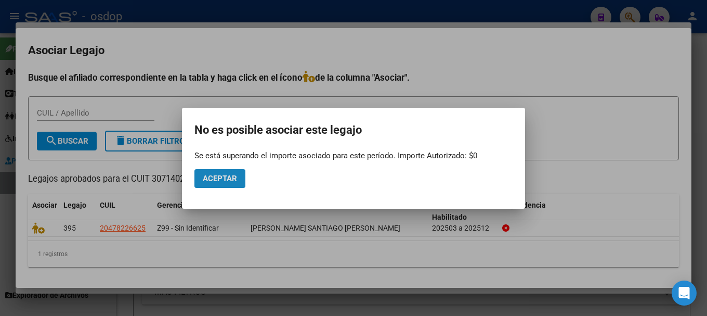
click at [223, 176] on span "Aceptar" at bounding box center [220, 178] width 34 height 9
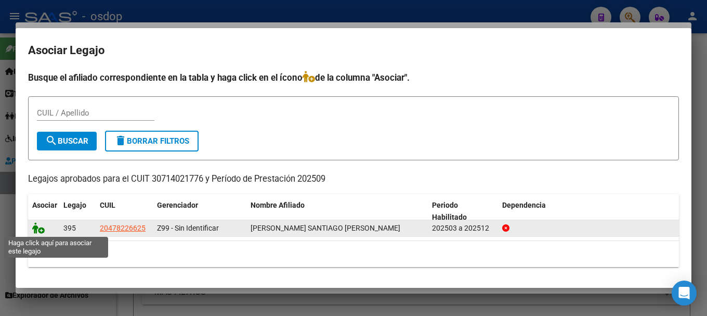
click at [35, 229] on icon at bounding box center [38, 227] width 12 height 11
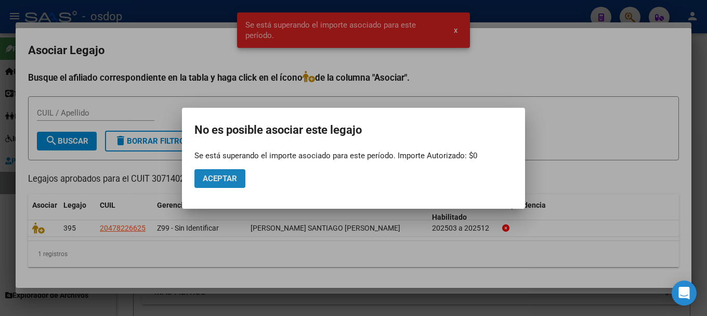
drag, startPoint x: 227, startPoint y: 175, endPoint x: 233, endPoint y: 174, distance: 5.7
click at [226, 174] on span "Aceptar" at bounding box center [220, 178] width 34 height 9
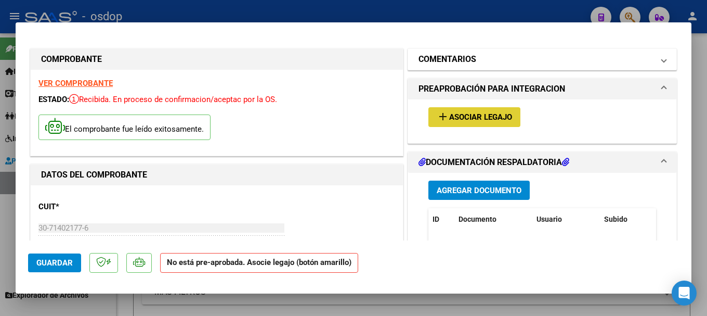
type input "$ 0,00"
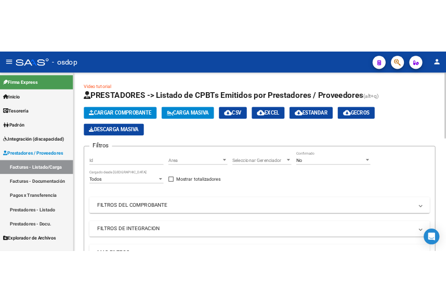
scroll to position [14, 0]
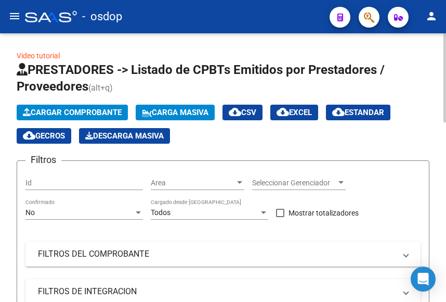
click at [76, 110] on span "Cargar Comprobante" at bounding box center [72, 112] width 99 height 9
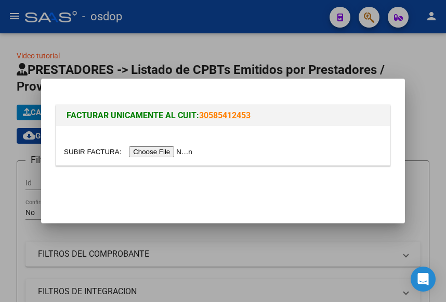
click at [156, 150] on input "file" at bounding box center [130, 151] width 132 height 11
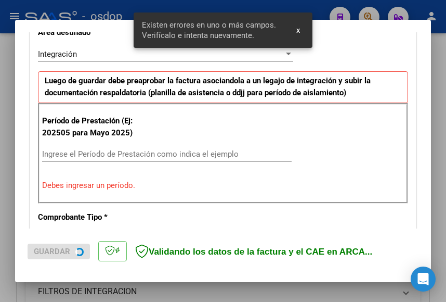
scroll to position [264, 0]
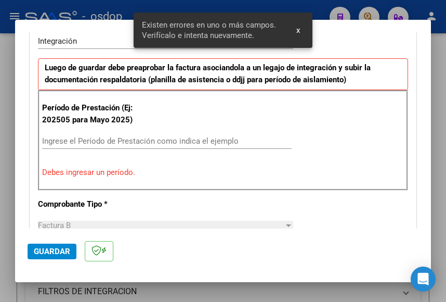
click at [265, 119] on div "Período de Prestación (Ej: 202505 para [DATE]) Ingrese el Período de Prestación…" at bounding box center [223, 140] width 370 height 100
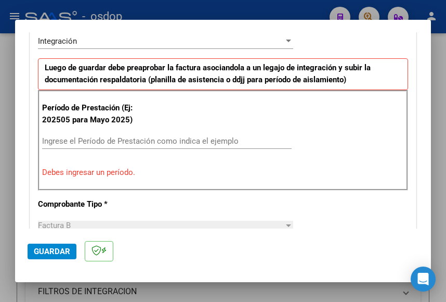
click at [73, 140] on input "Ingrese el Período de Prestación como indica el ejemplo" at bounding box center [167, 140] width 250 height 9
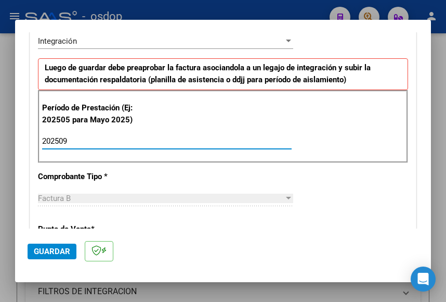
type input "202509"
click at [196, 103] on div "Período de Prestación (Ej: 202505 para Mayo 2025) 202509 Ingrese el Período de …" at bounding box center [223, 126] width 370 height 73
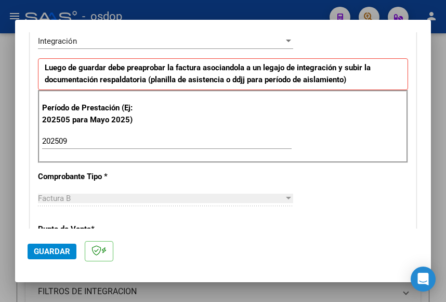
scroll to position [0, 0]
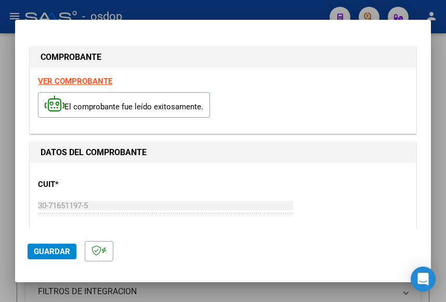
click at [88, 82] on strong "VER COMPROBANTE" at bounding box center [75, 80] width 74 height 9
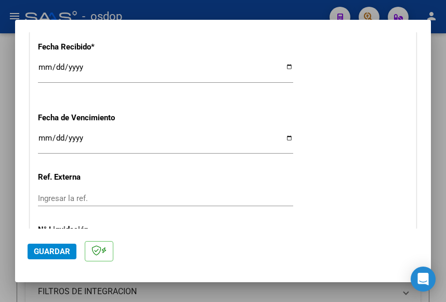
scroll to position [810, 0]
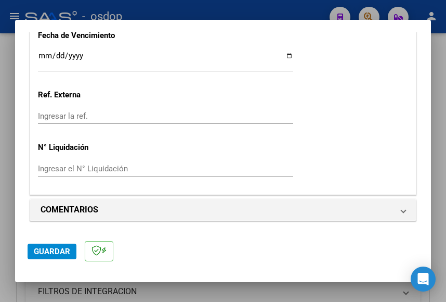
click at [54, 250] on span "Guardar" at bounding box center [52, 251] width 36 height 9
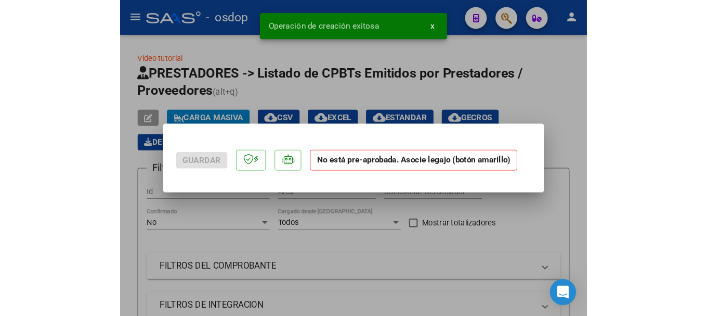
scroll to position [0, 0]
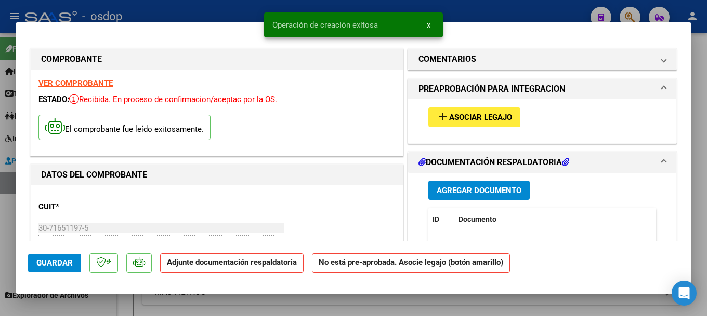
click at [473, 188] on span "Agregar Documento" at bounding box center [479, 190] width 85 height 9
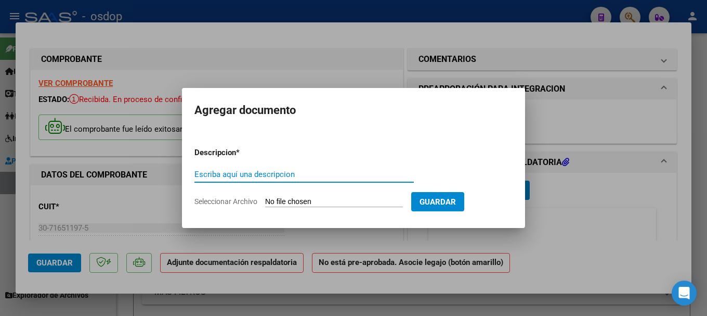
click at [333, 200] on input "Seleccionar Archivo" at bounding box center [334, 202] width 138 height 10
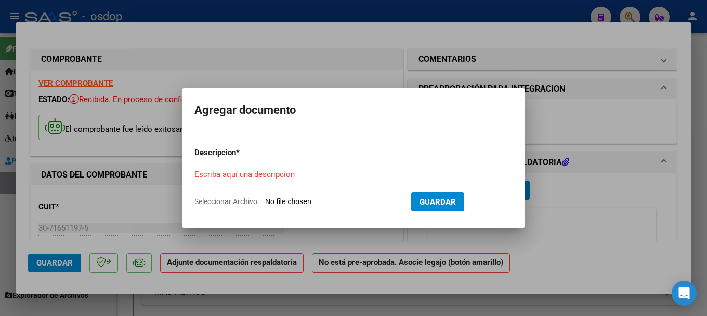
type input "C:\fakepath\ASISTENCIAS SEPTIEMBRE [PERSON_NAME].pdf"
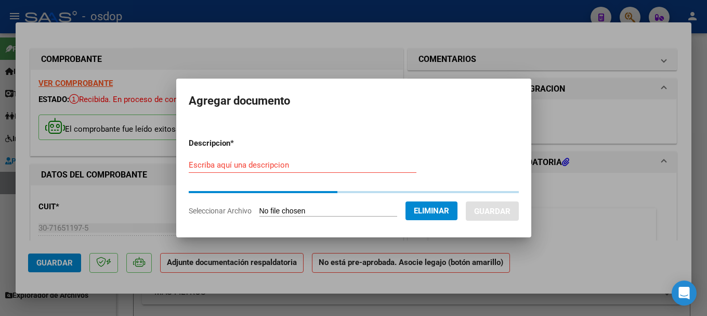
click at [235, 163] on input "Escriba aquí una descripcion" at bounding box center [303, 164] width 228 height 9
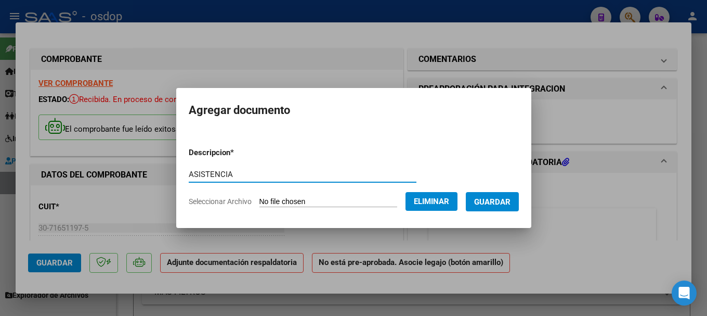
type input "ASISTENCIA"
click at [268, 173] on input "ASISTENCIA" at bounding box center [303, 174] width 228 height 9
click at [496, 200] on span "Guardar" at bounding box center [492, 201] width 36 height 9
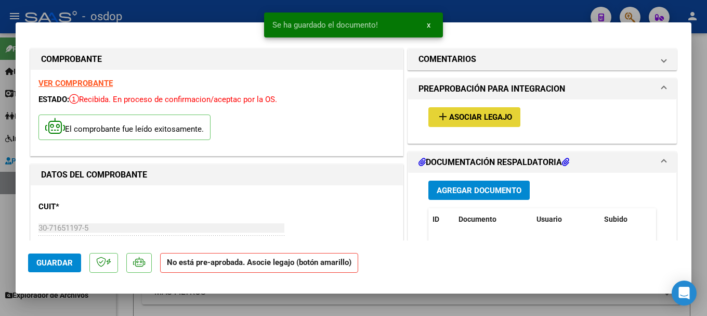
click at [471, 114] on span "Asociar Legajo" at bounding box center [480, 117] width 63 height 9
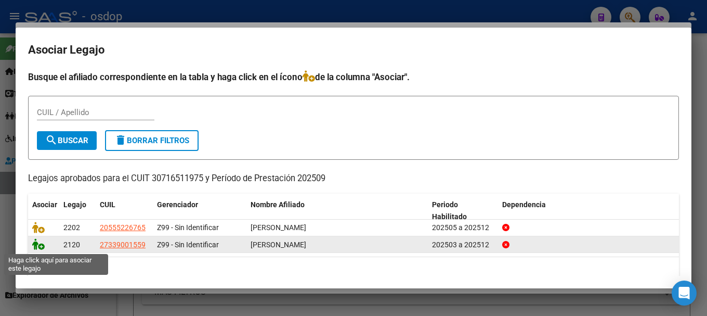
click at [34, 245] on icon at bounding box center [38, 243] width 12 height 11
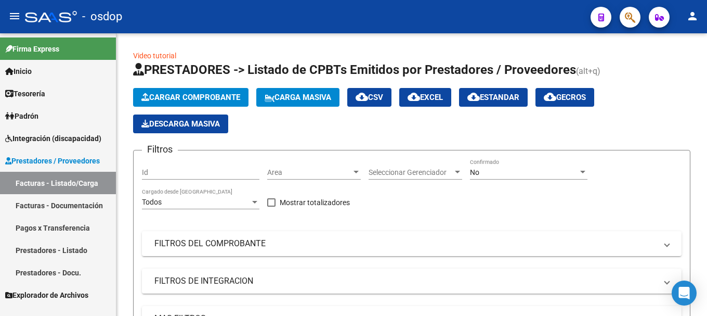
scroll to position [14, 0]
